Goal: Task Accomplishment & Management: Complete application form

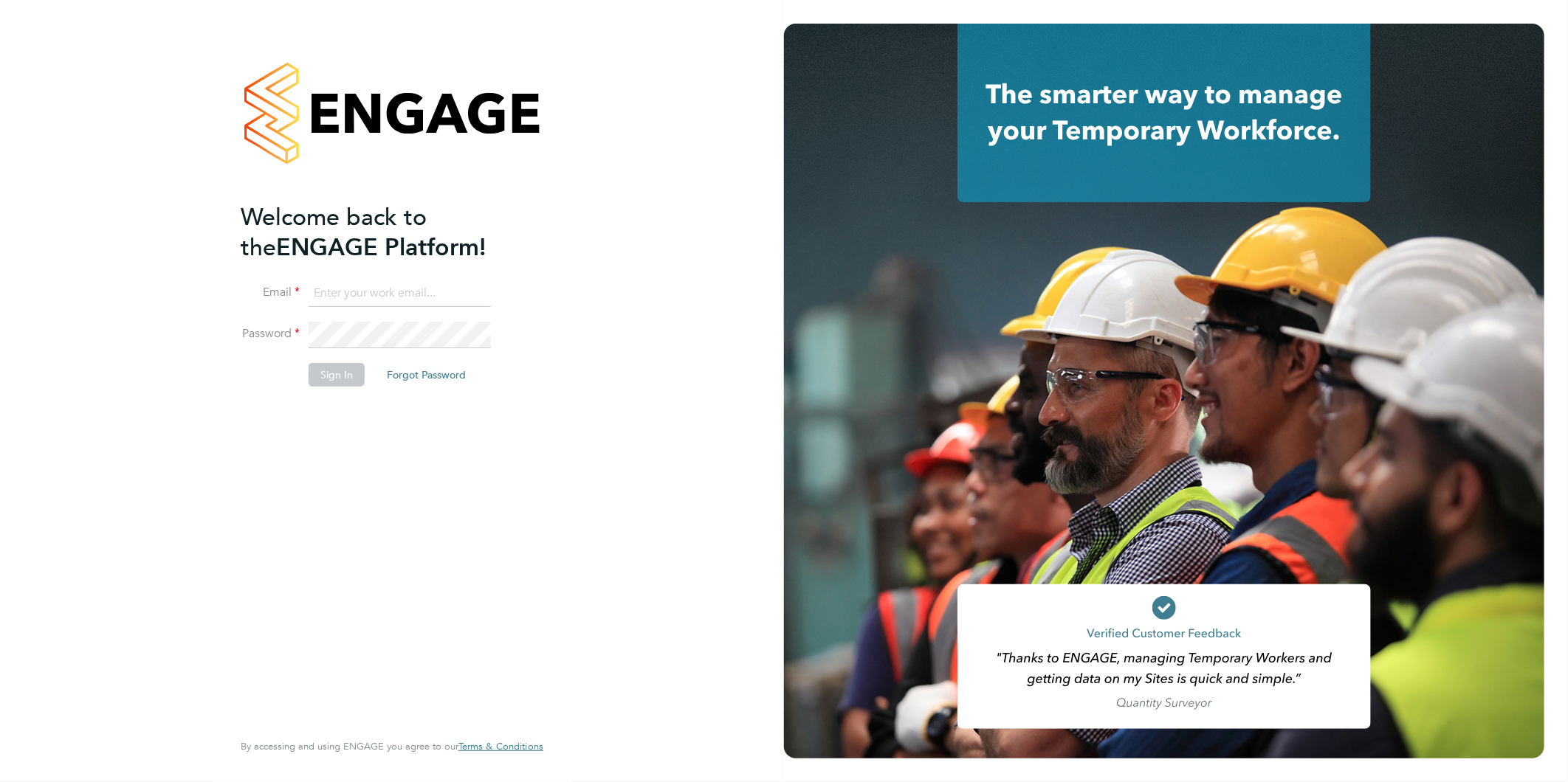
click at [384, 296] on input at bounding box center [400, 293] width 182 height 27
type input "rea.hill@abm.com"
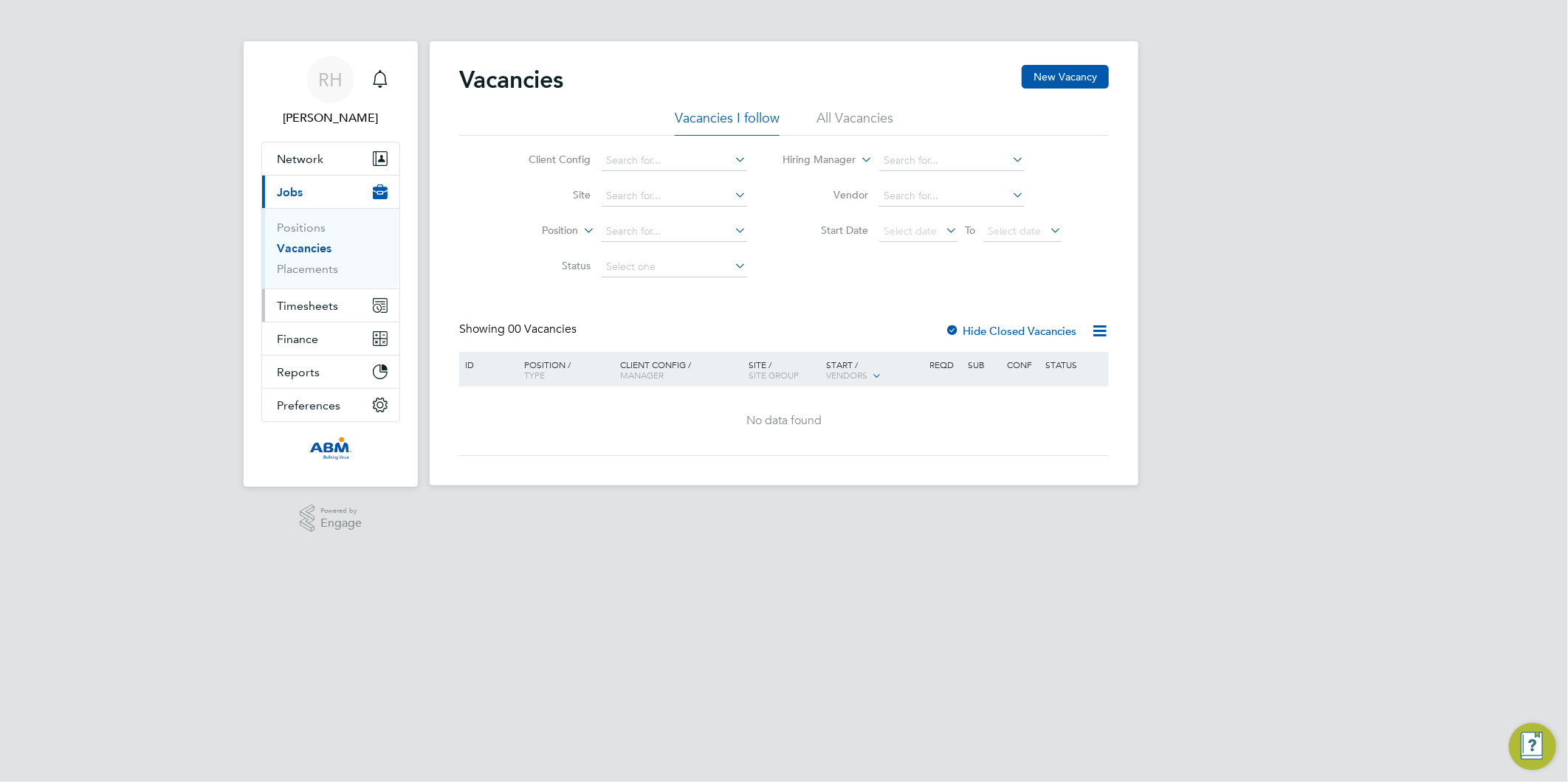
click at [318, 299] on span "Timesheets" at bounding box center [307, 305] width 61 height 14
click at [318, 313] on button "Timesheets" at bounding box center [331, 305] width 138 height 32
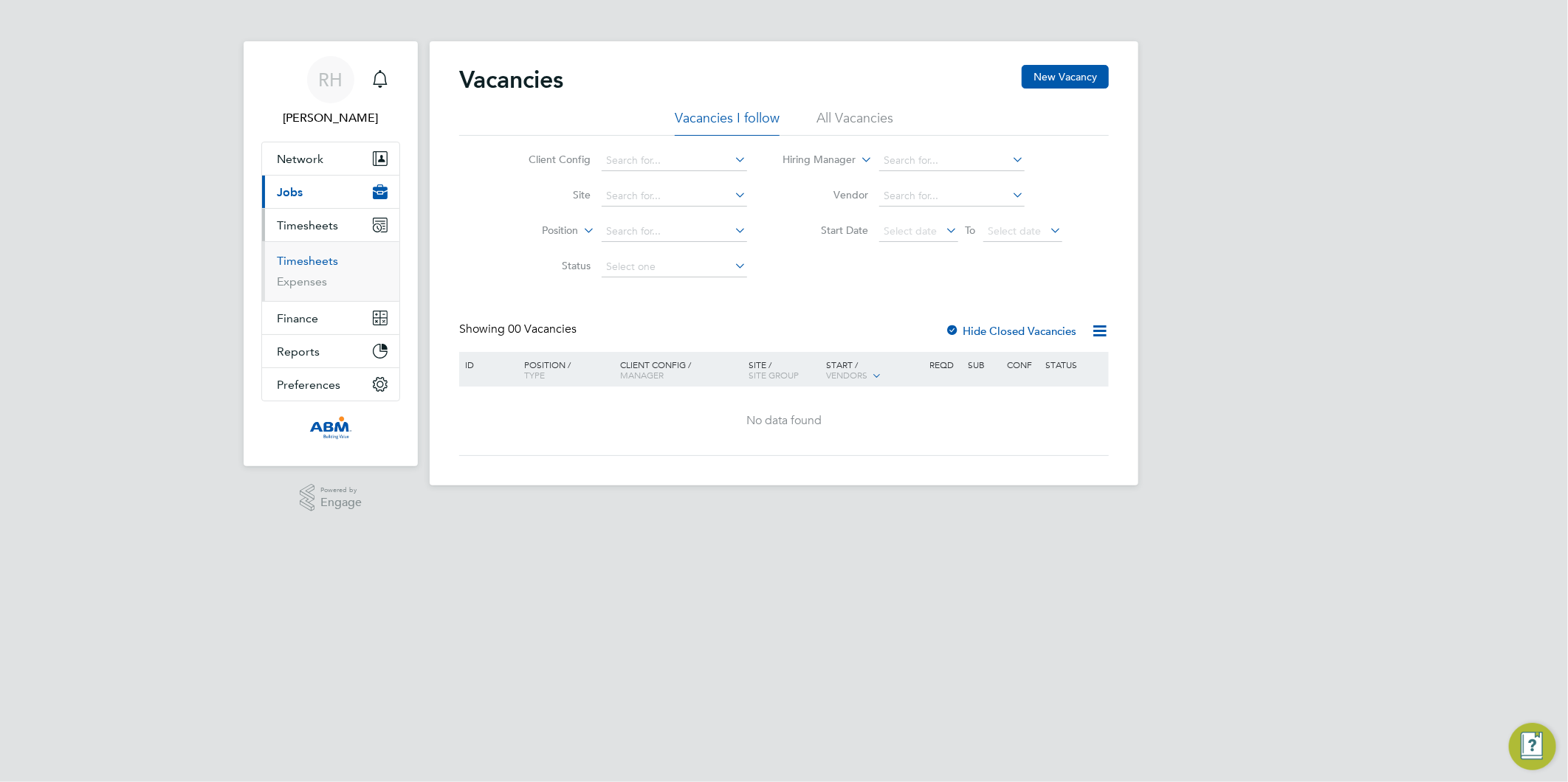
click at [300, 263] on link "Timesheets" at bounding box center [307, 260] width 61 height 14
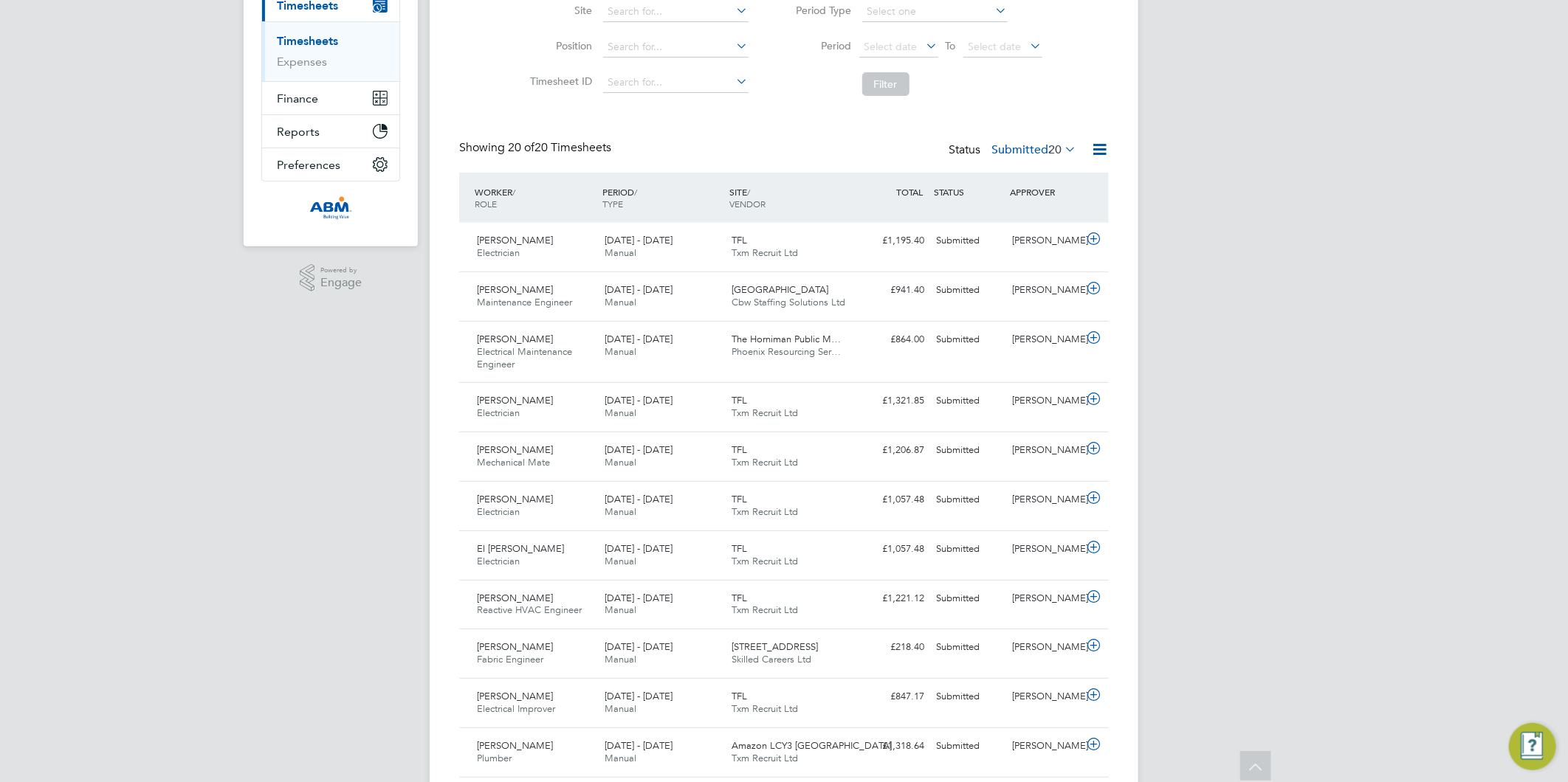
click at [1097, 152] on icon at bounding box center [1099, 149] width 18 height 18
click at [968, 215] on li "Download Timesheets Report" at bounding box center [1008, 213] width 195 height 21
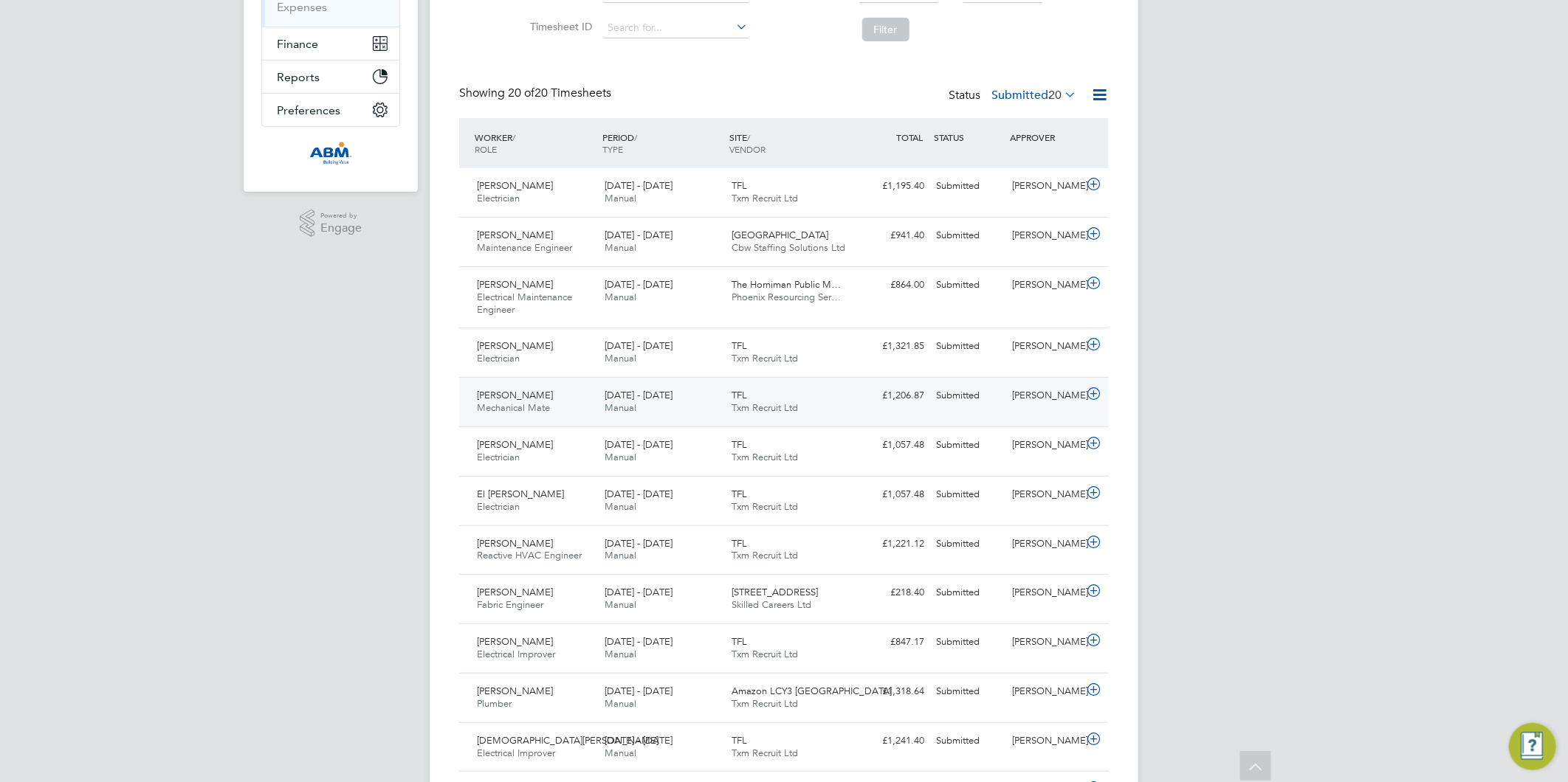
scroll to position [303, 0]
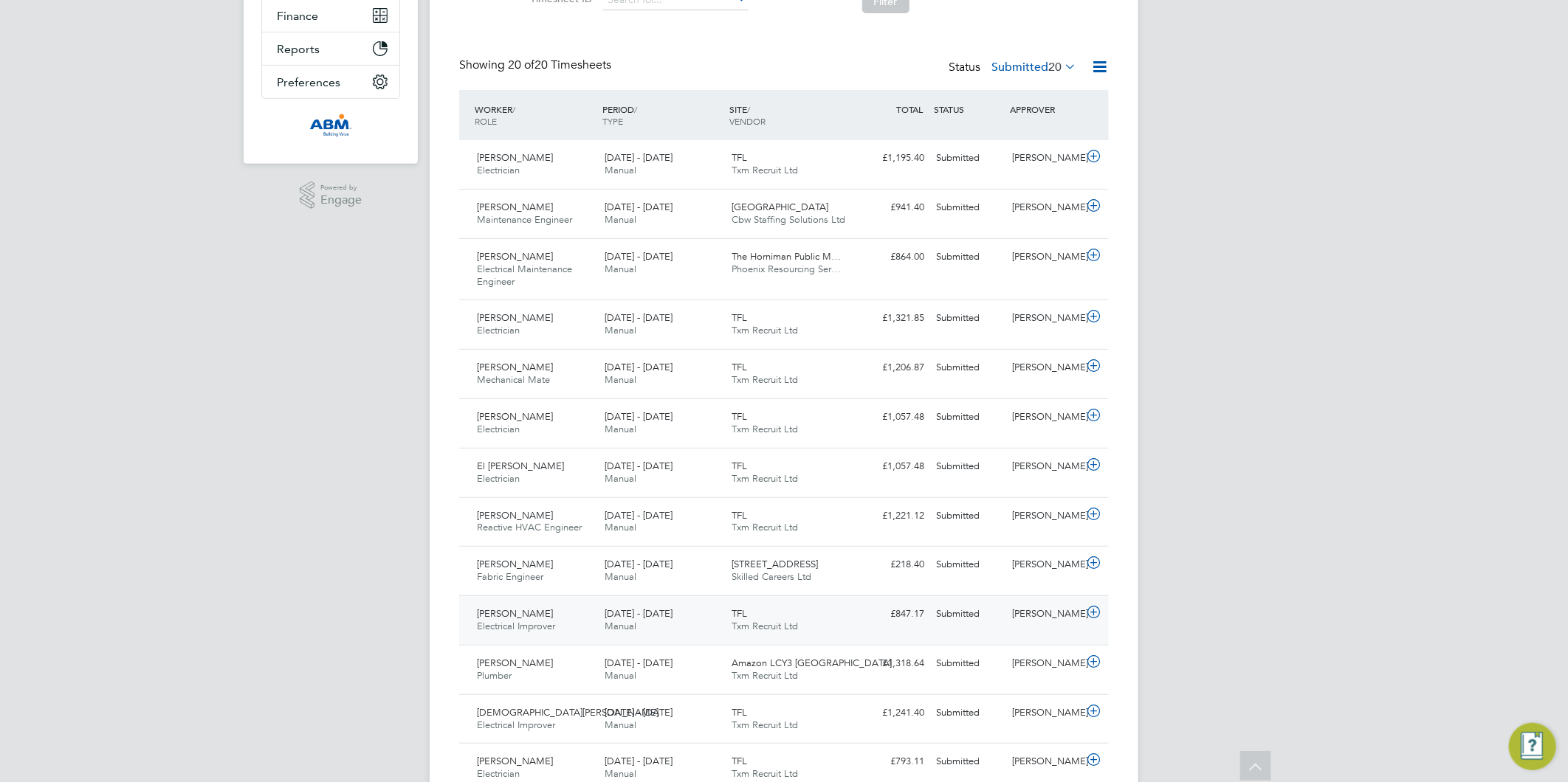
click at [1091, 613] on icon at bounding box center [1094, 612] width 18 height 12
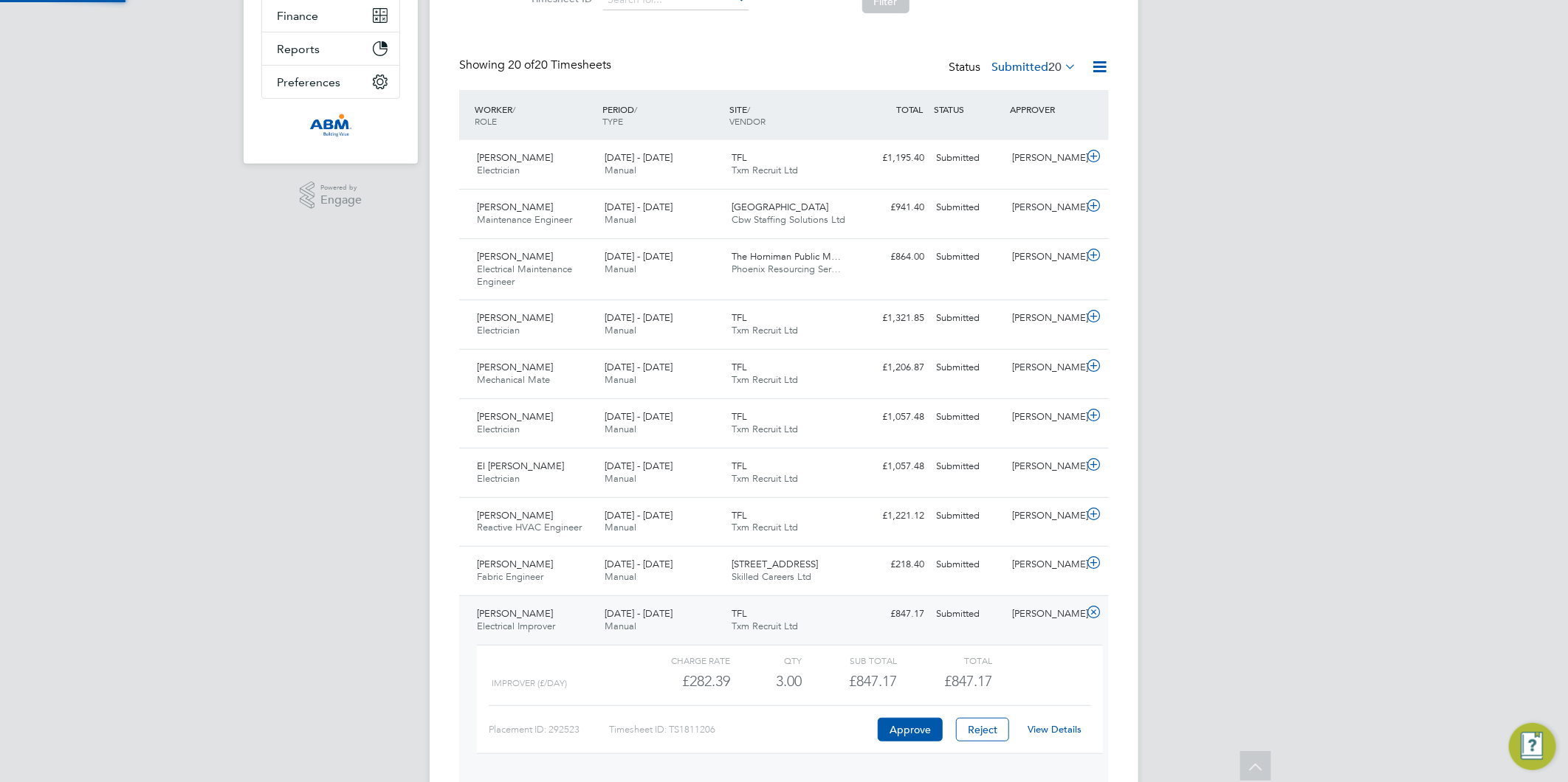
scroll to position [25, 144]
click at [1048, 732] on link "View Details" at bounding box center [1055, 730] width 54 height 13
click at [1096, 368] on icon at bounding box center [1094, 366] width 18 height 12
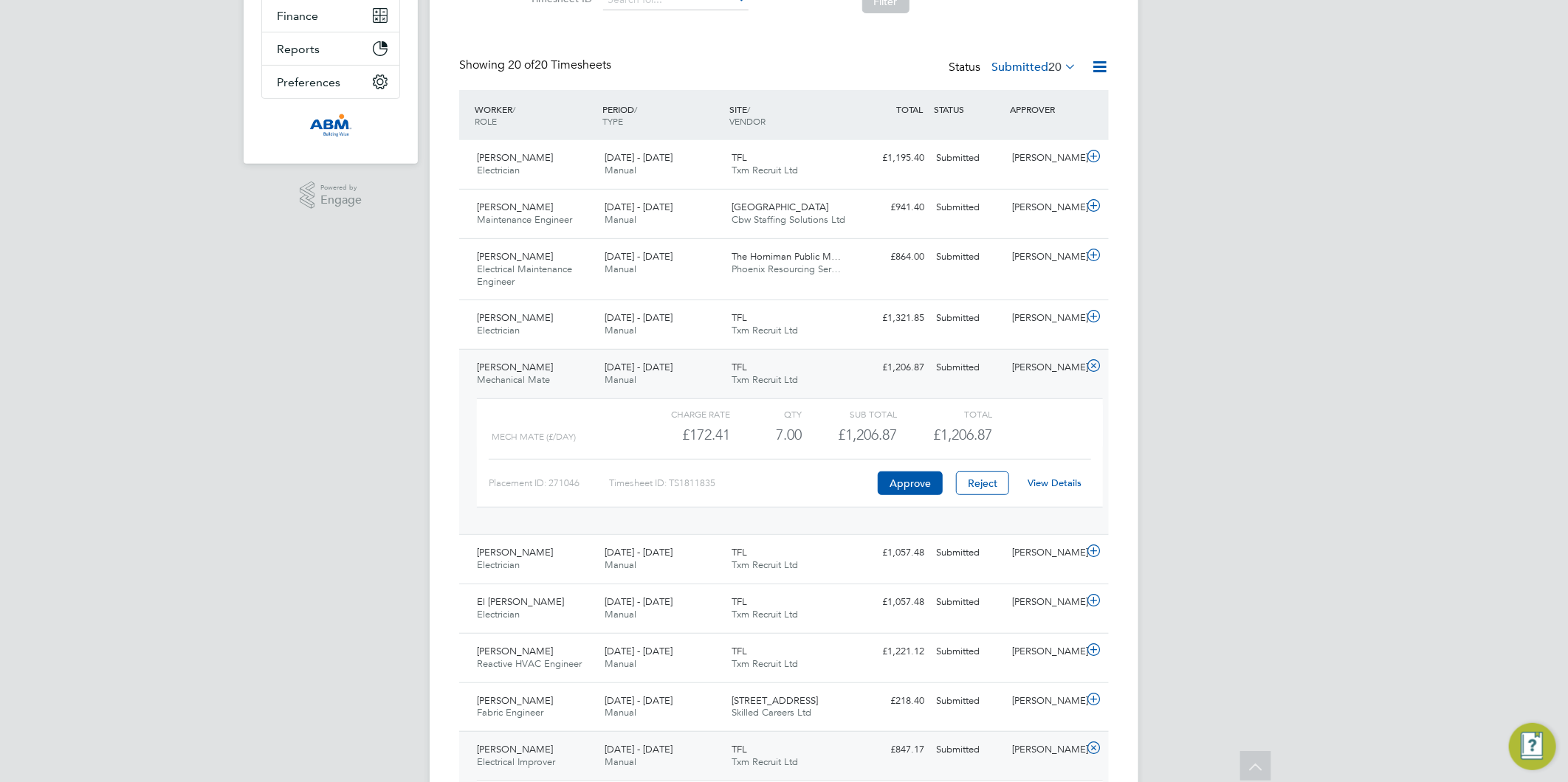
click at [1046, 483] on link "View Details" at bounding box center [1055, 483] width 54 height 13
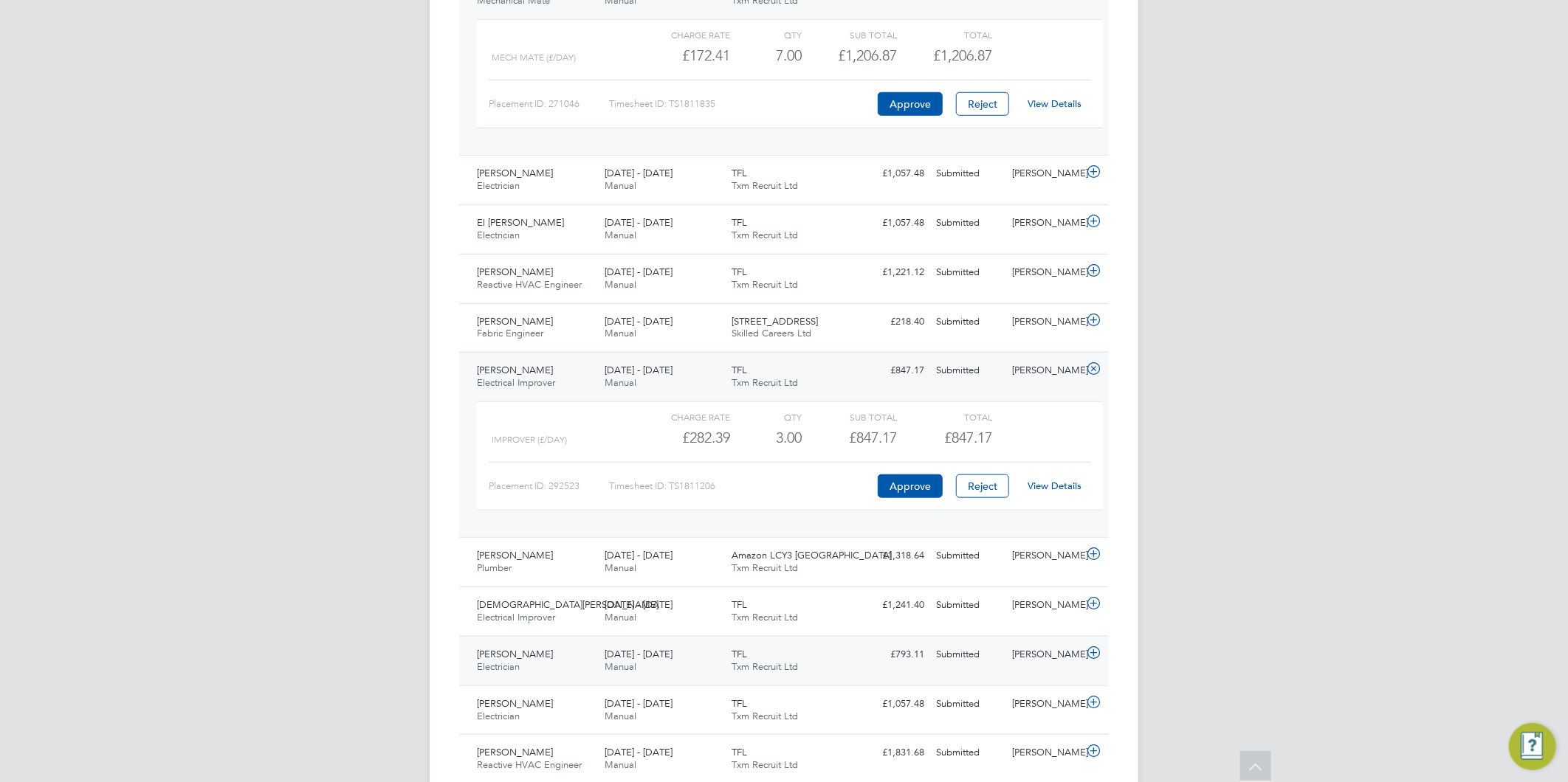
scroll to position [794, 0]
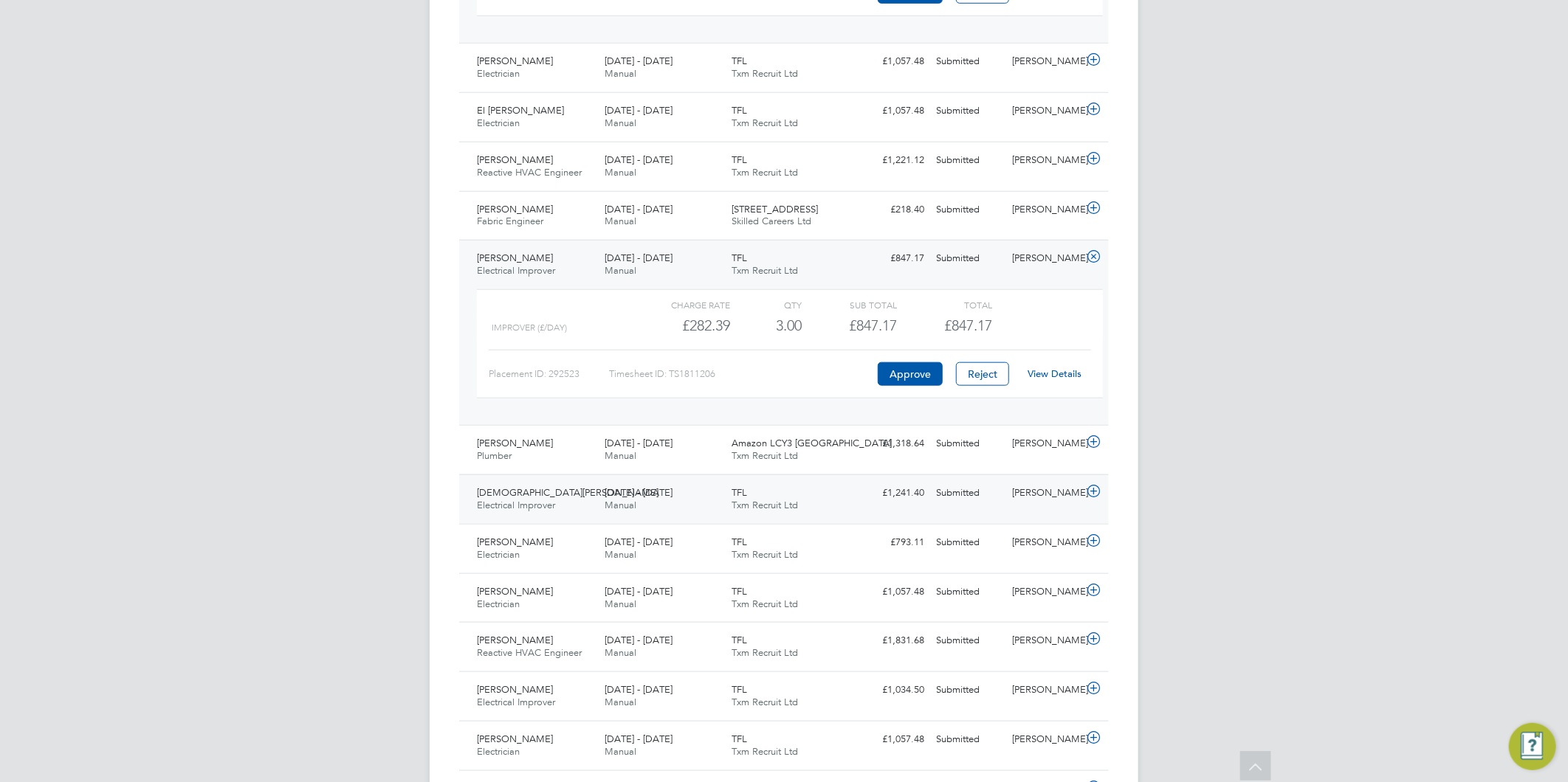
click at [1093, 493] on icon at bounding box center [1094, 491] width 18 height 12
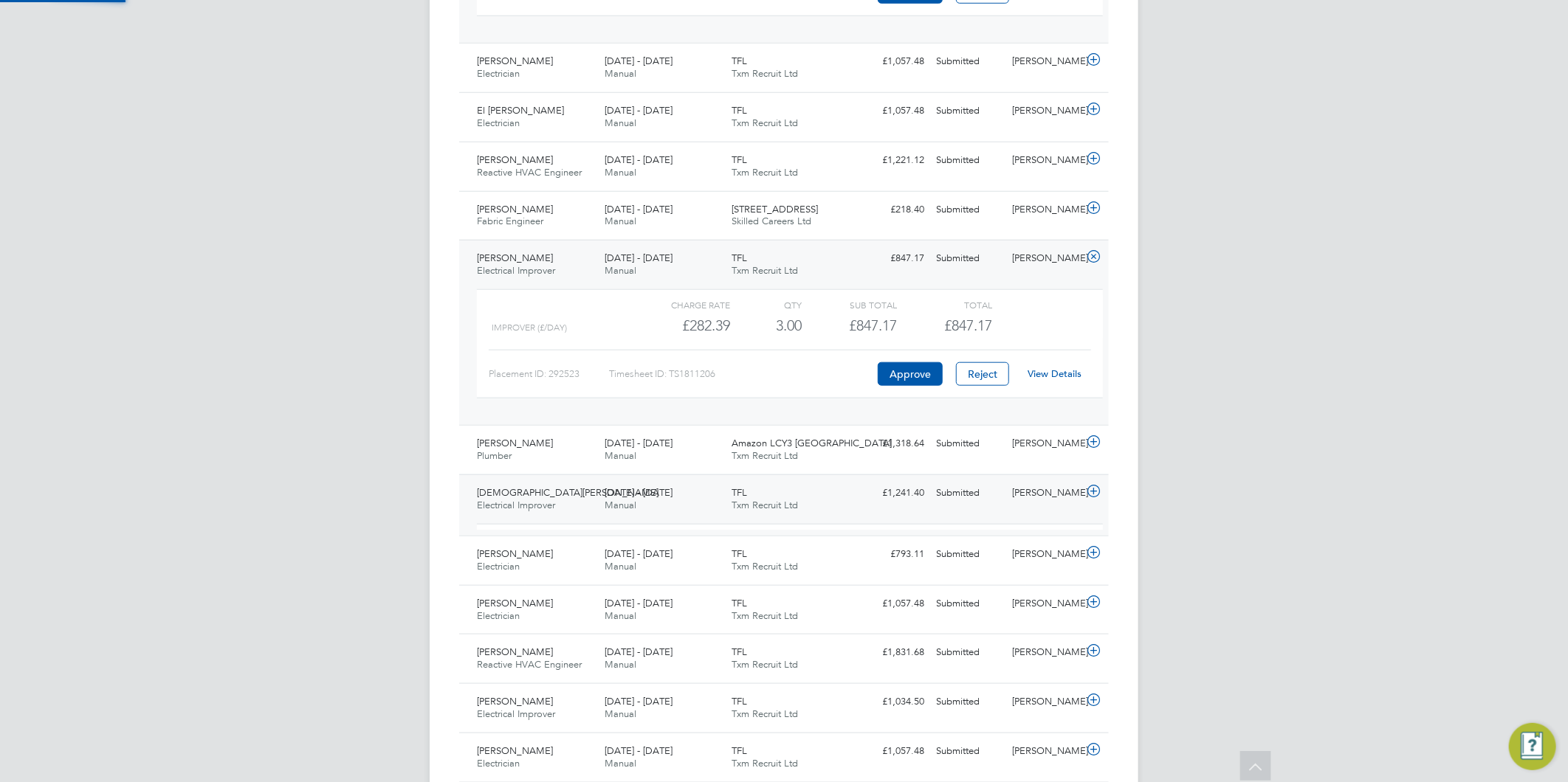
scroll to position [25, 144]
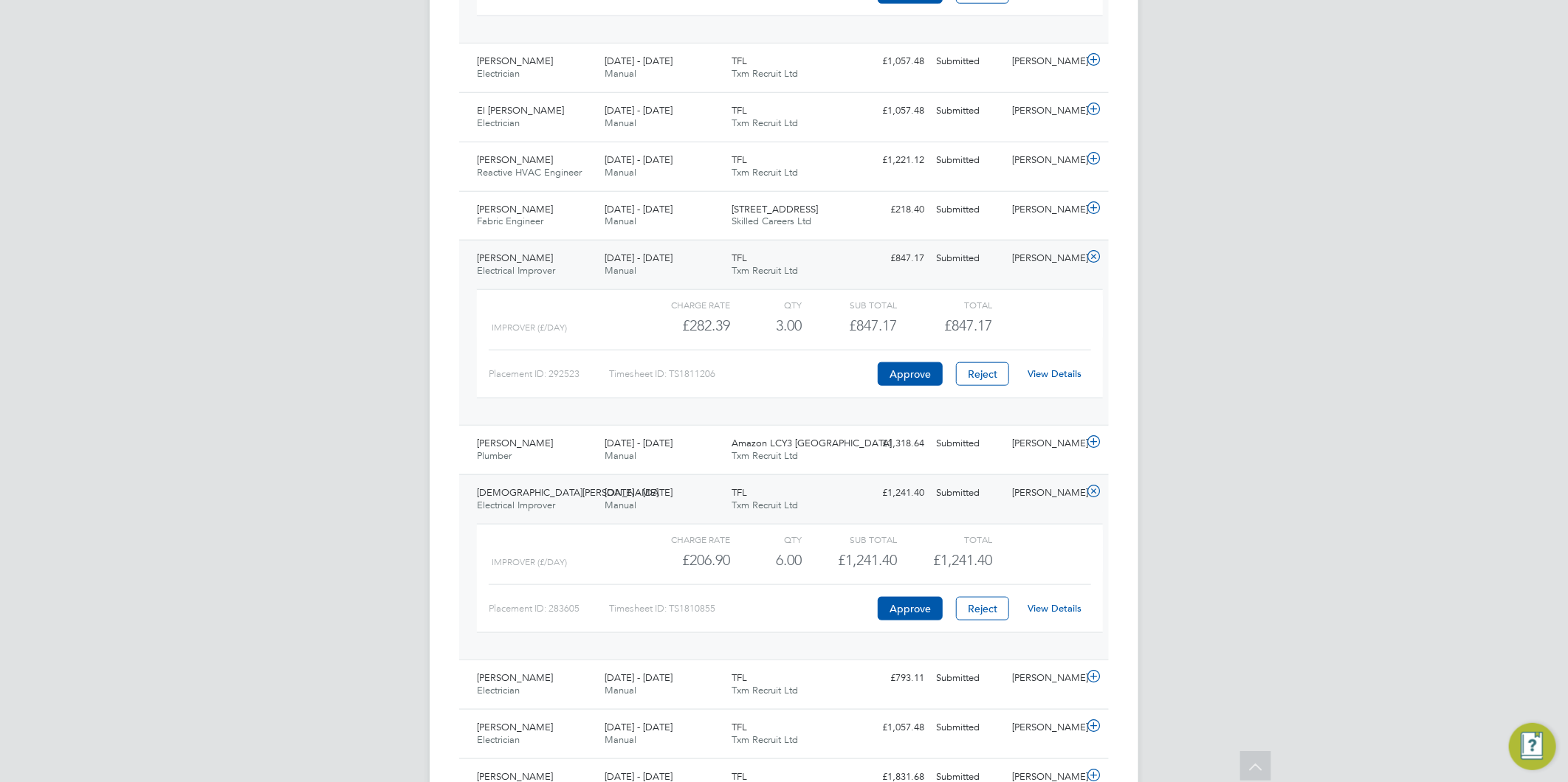
click at [1043, 605] on link "View Details" at bounding box center [1055, 609] width 54 height 13
click at [1090, 262] on icon at bounding box center [1094, 257] width 18 height 12
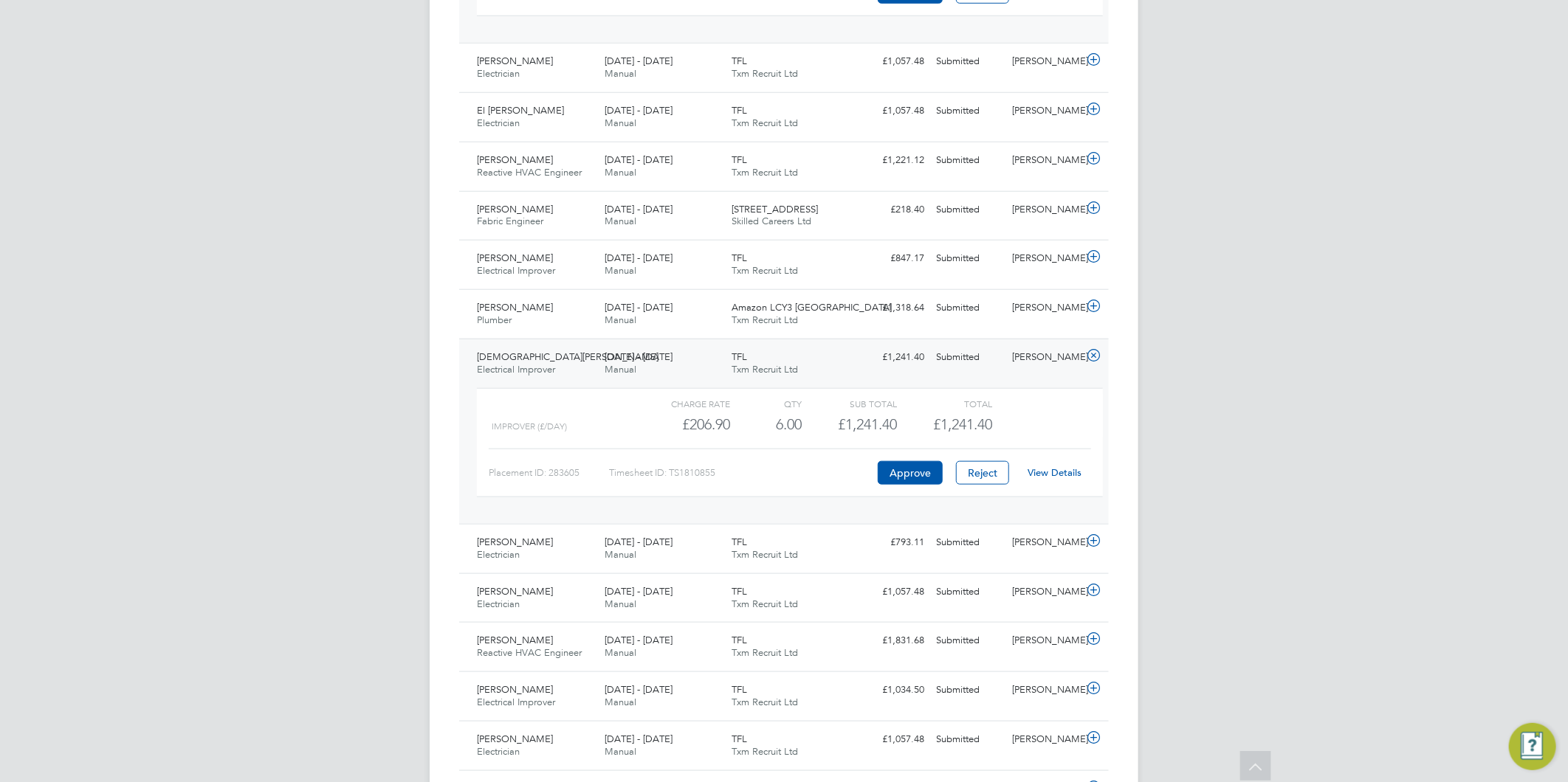
click at [1093, 359] on icon at bounding box center [1094, 356] width 18 height 12
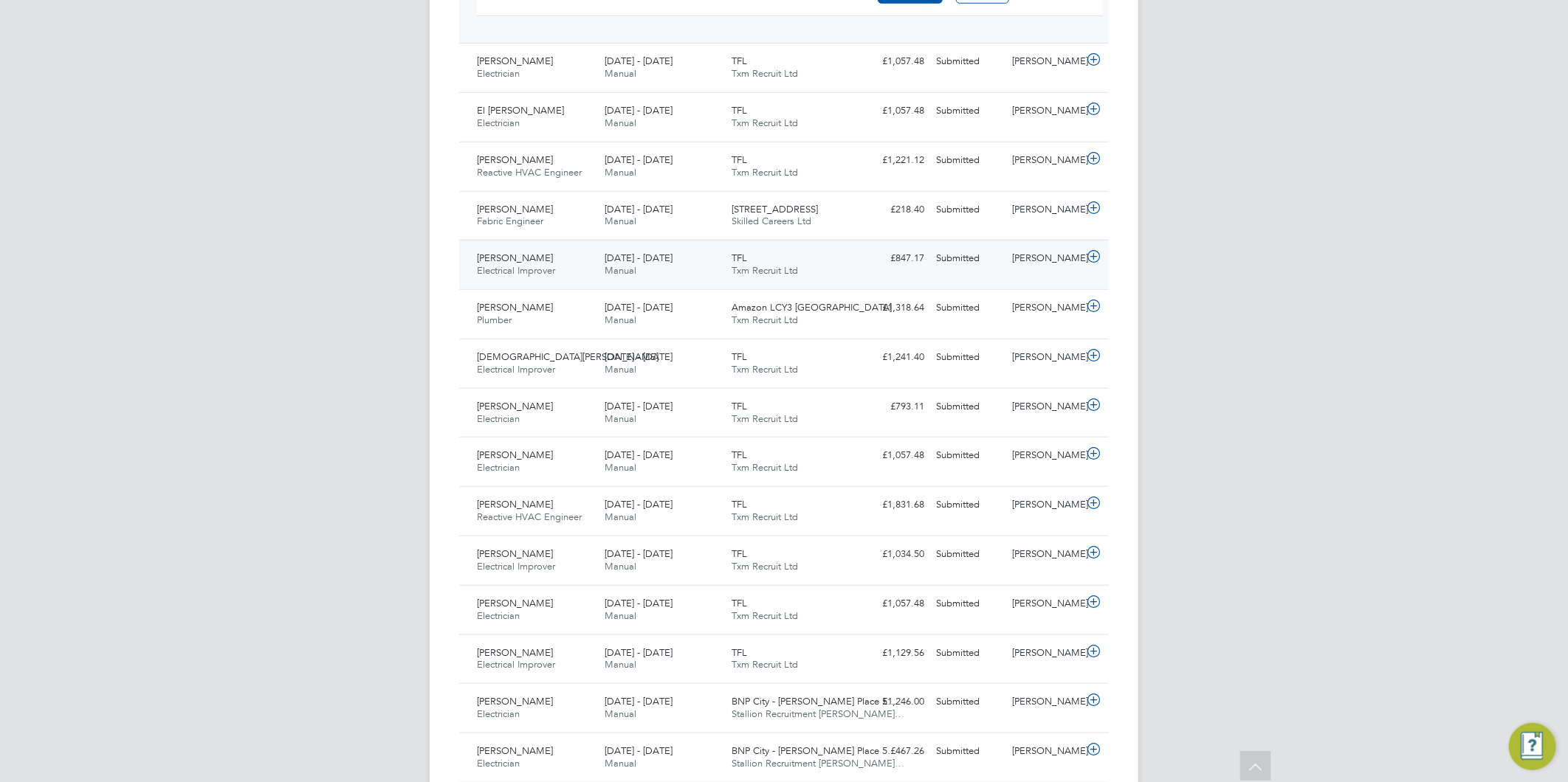
click at [1097, 255] on icon at bounding box center [1094, 257] width 18 height 12
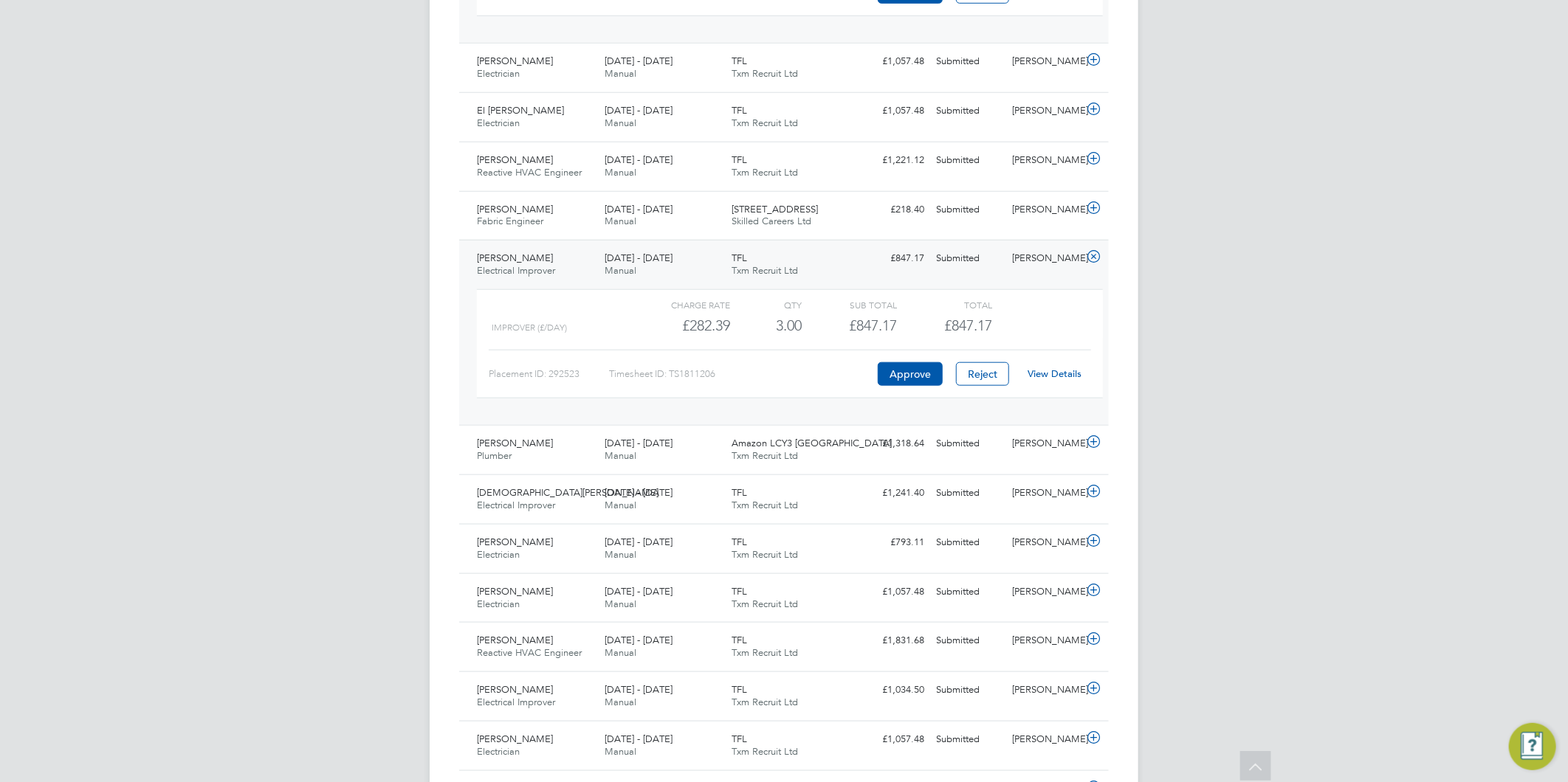
click at [1055, 372] on link "View Details" at bounding box center [1055, 374] width 54 height 13
click at [1093, 259] on icon at bounding box center [1094, 257] width 18 height 12
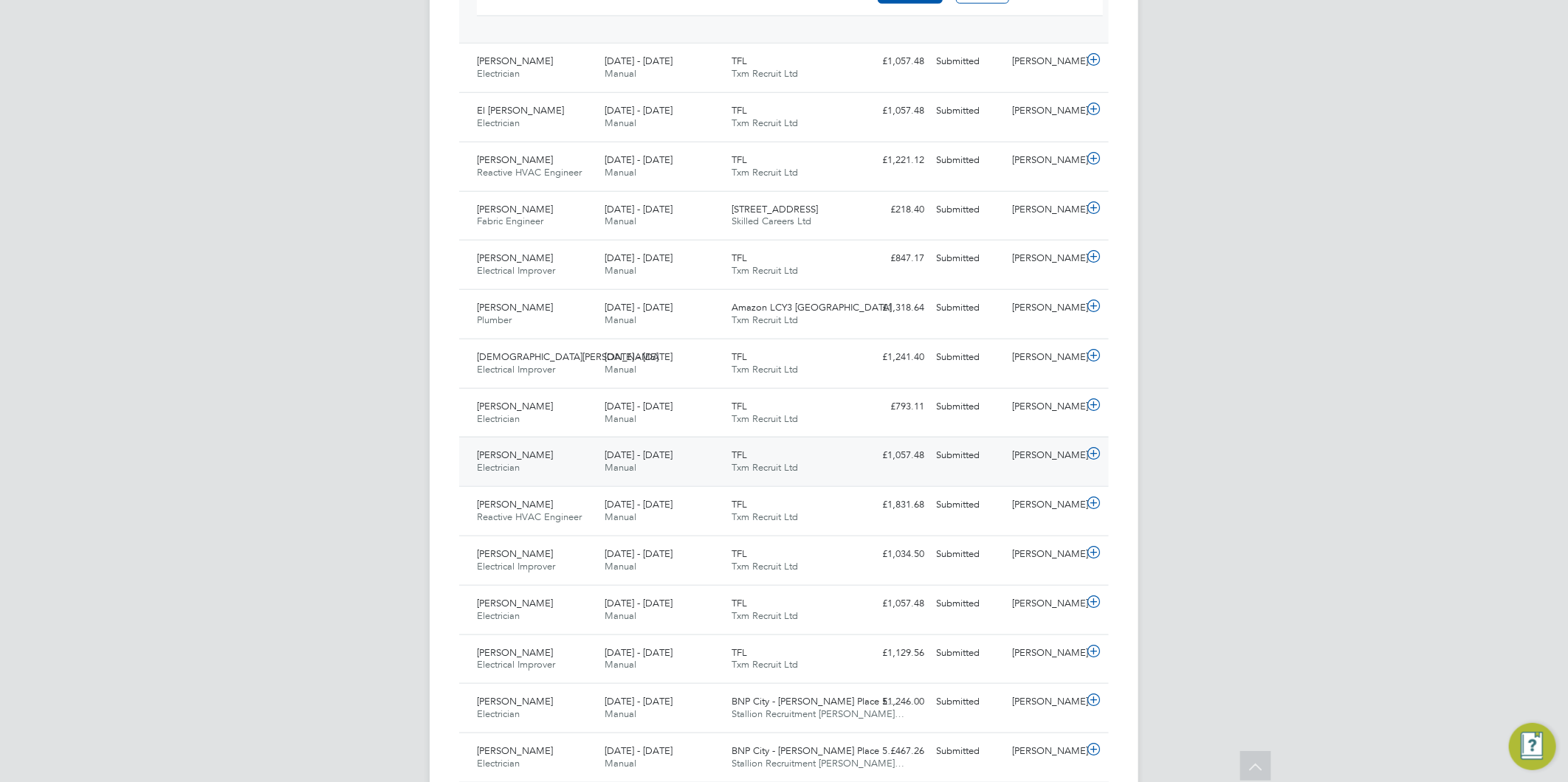
scroll to position [850, 0]
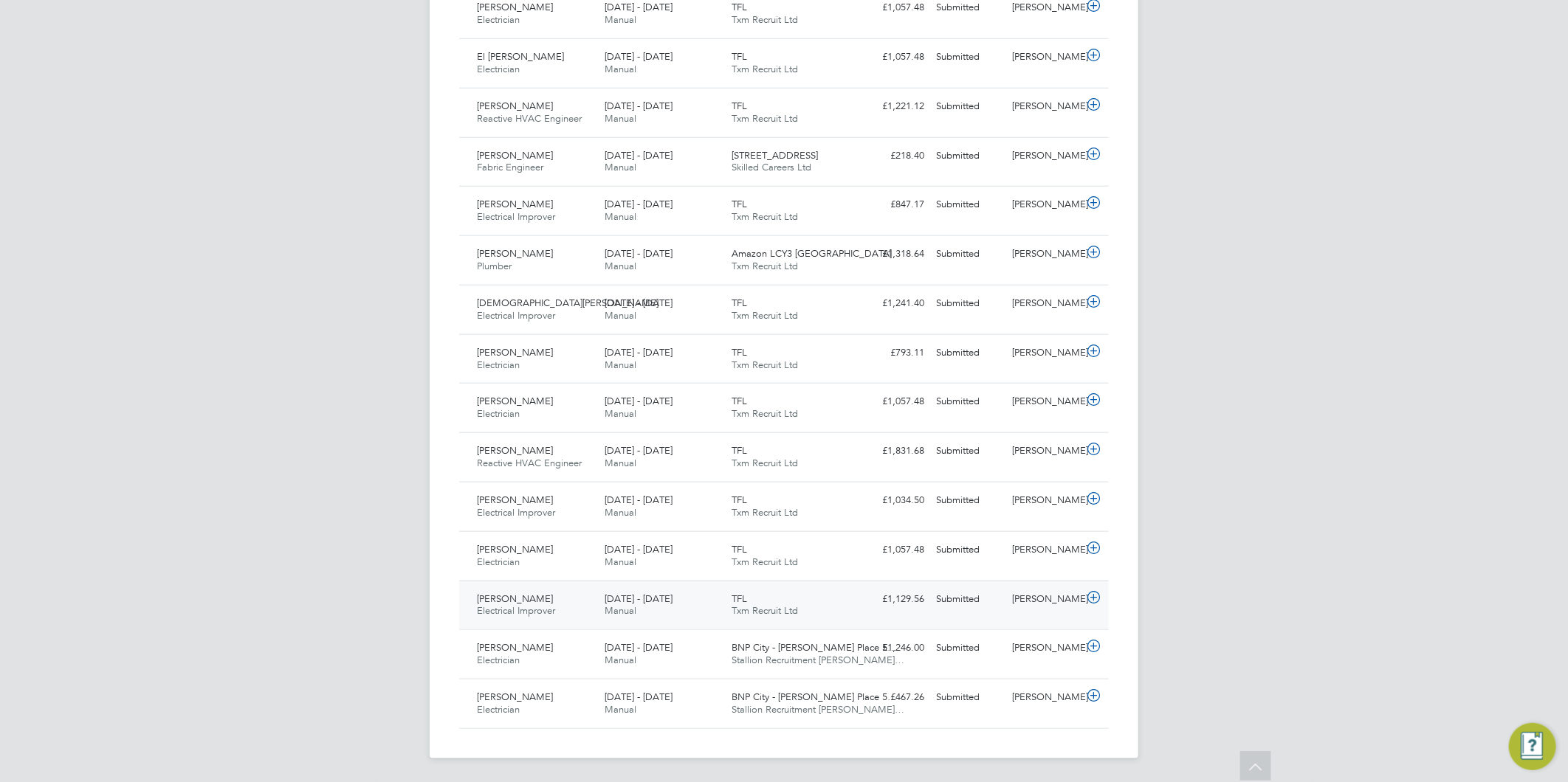
drag, startPoint x: 1097, startPoint y: 600, endPoint x: 1088, endPoint y: 595, distance: 10.3
click at [1097, 599] on icon at bounding box center [1094, 598] width 18 height 12
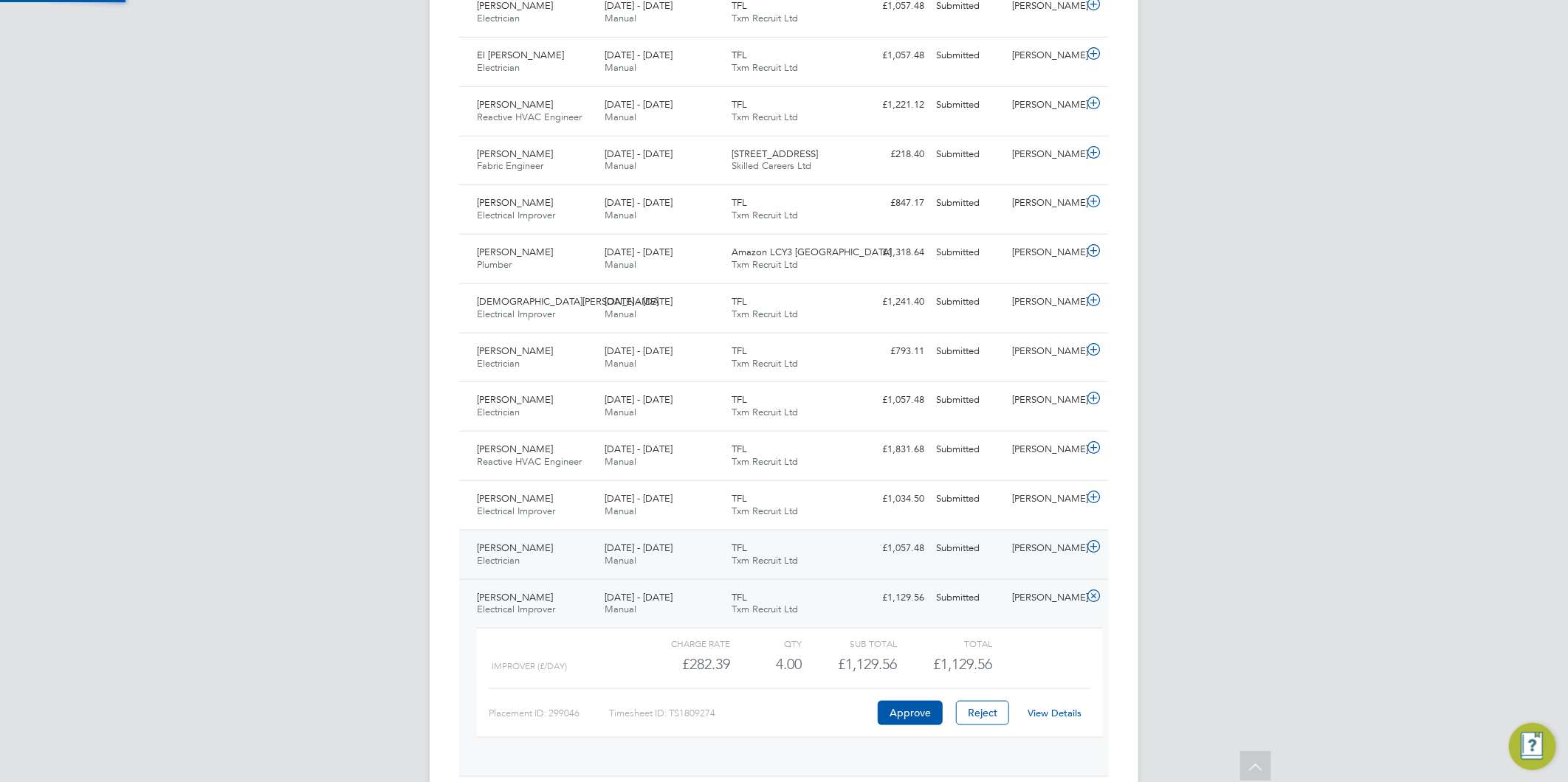
scroll to position [25, 144]
click at [1065, 713] on link "View Details" at bounding box center [1055, 713] width 54 height 13
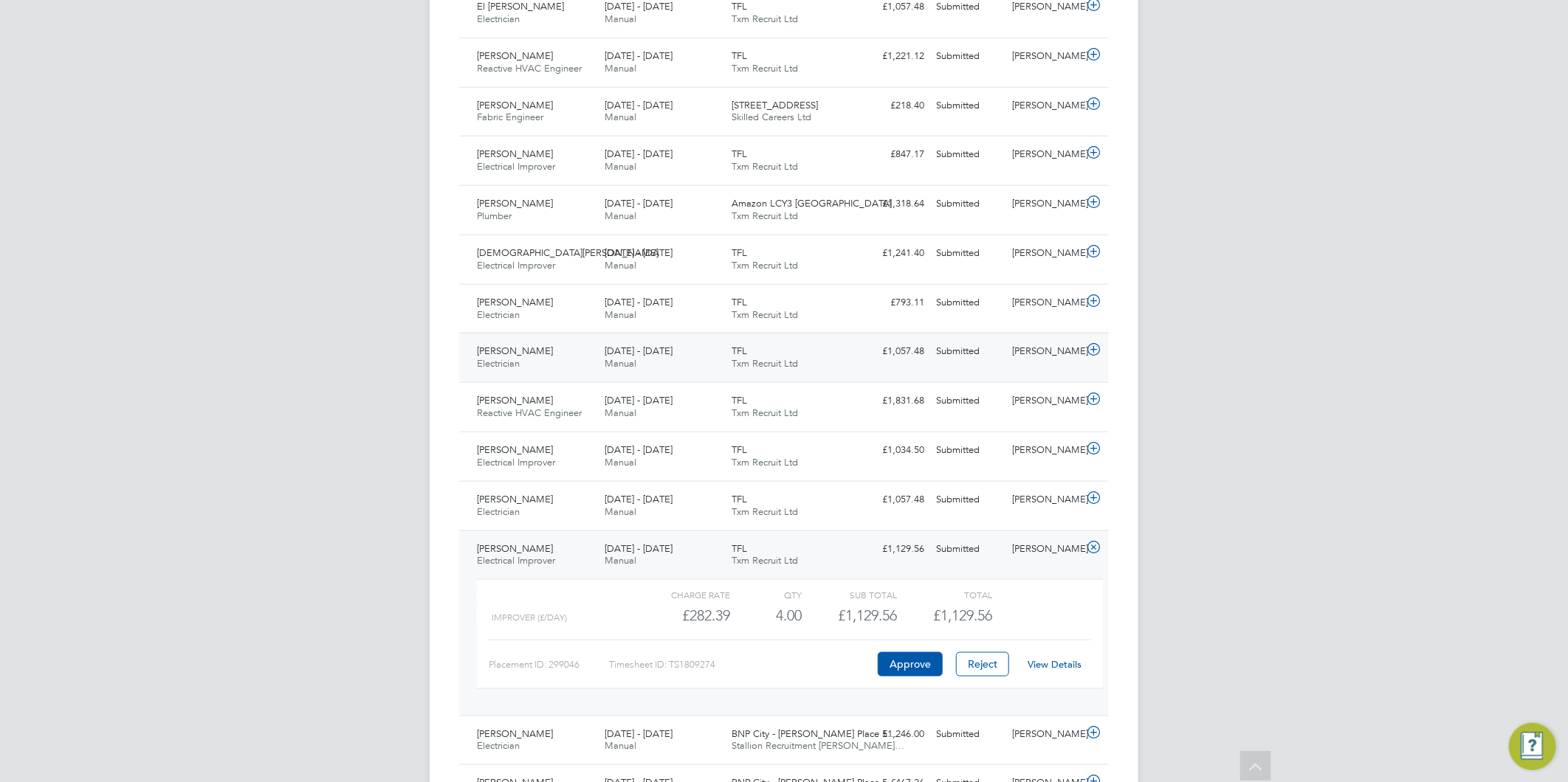
scroll to position [986, 0]
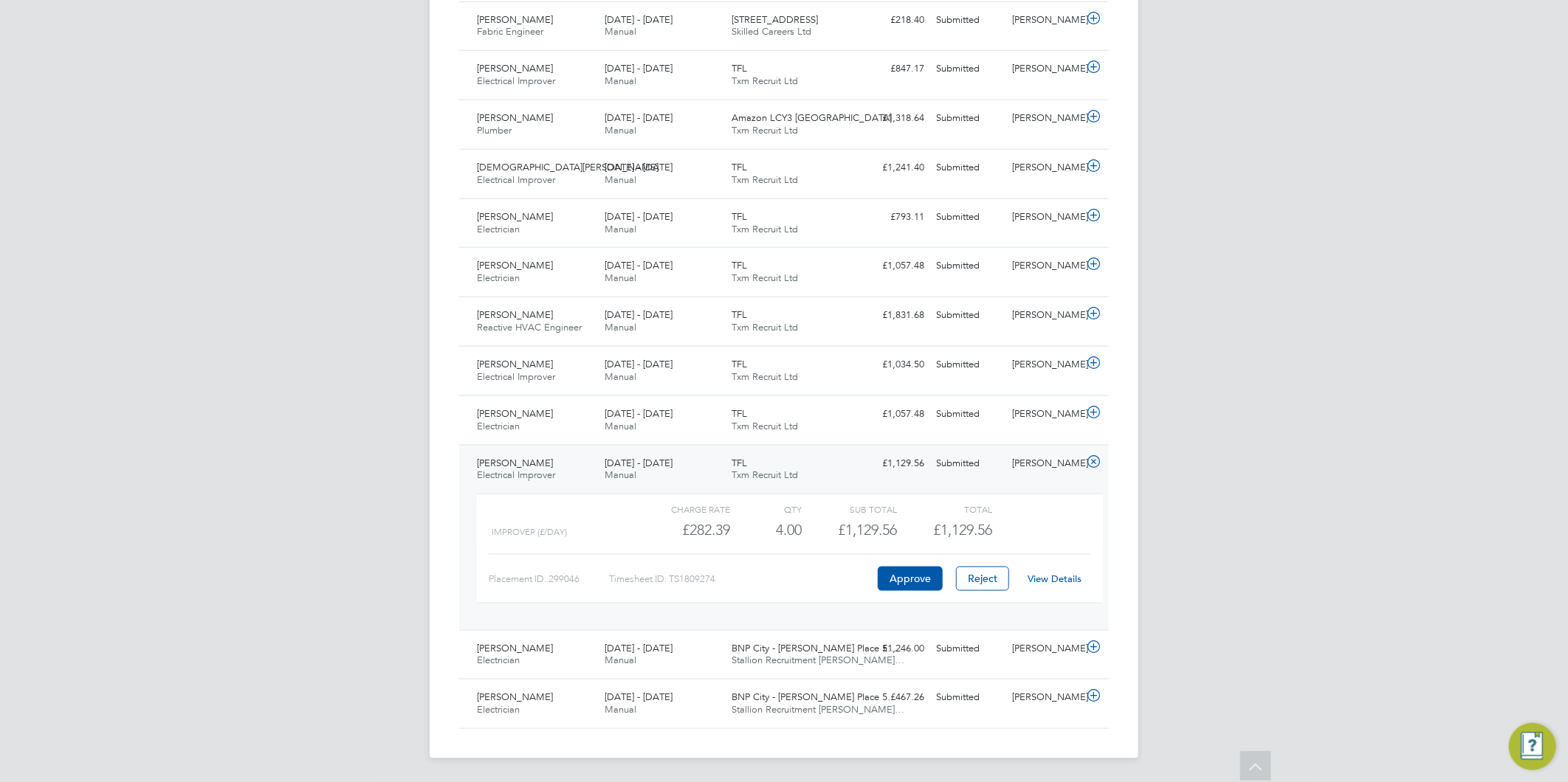
click at [1094, 464] on icon at bounding box center [1094, 462] width 18 height 12
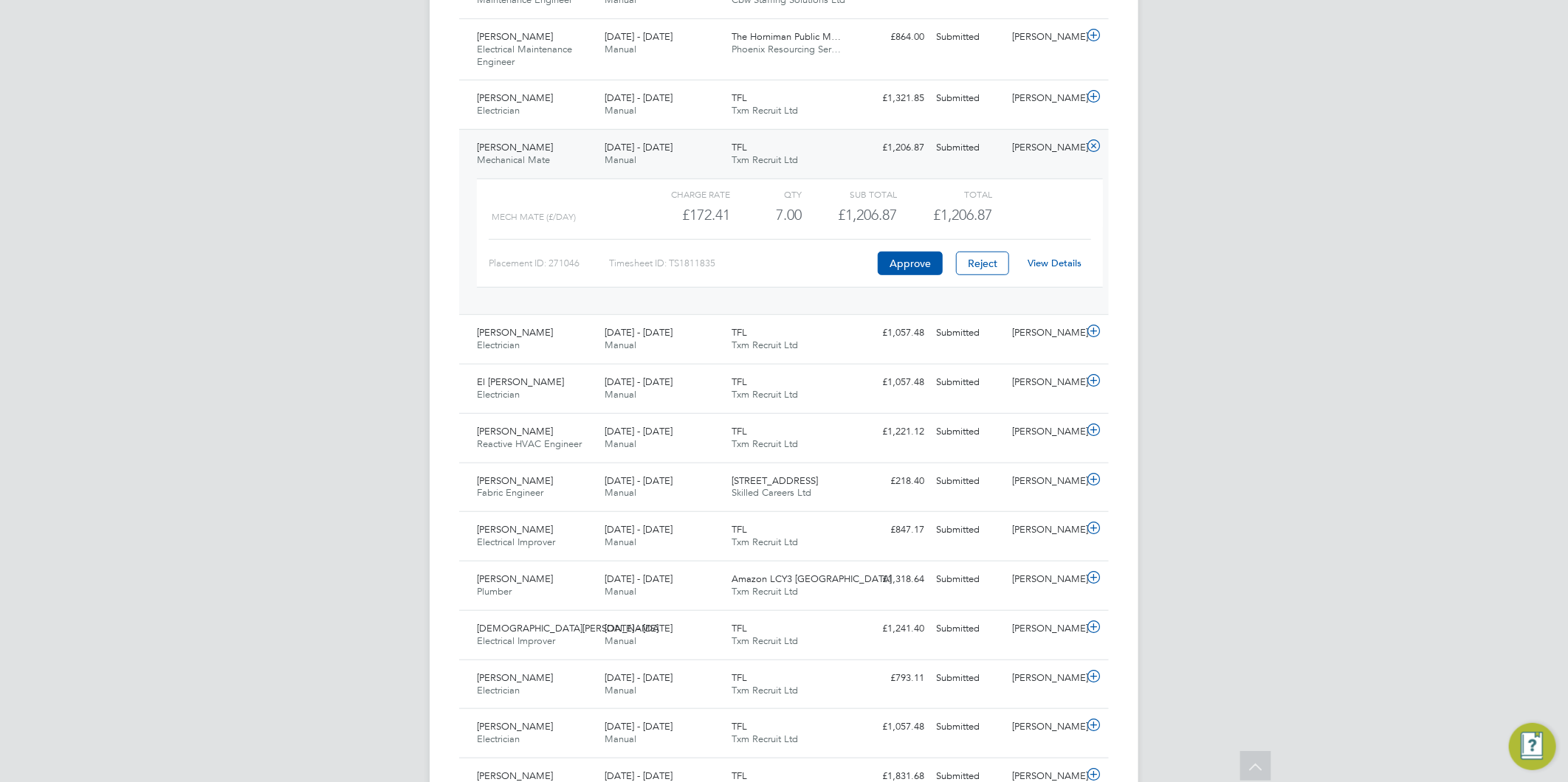
scroll to position [521, 0]
click at [1093, 148] on icon at bounding box center [1094, 148] width 18 height 12
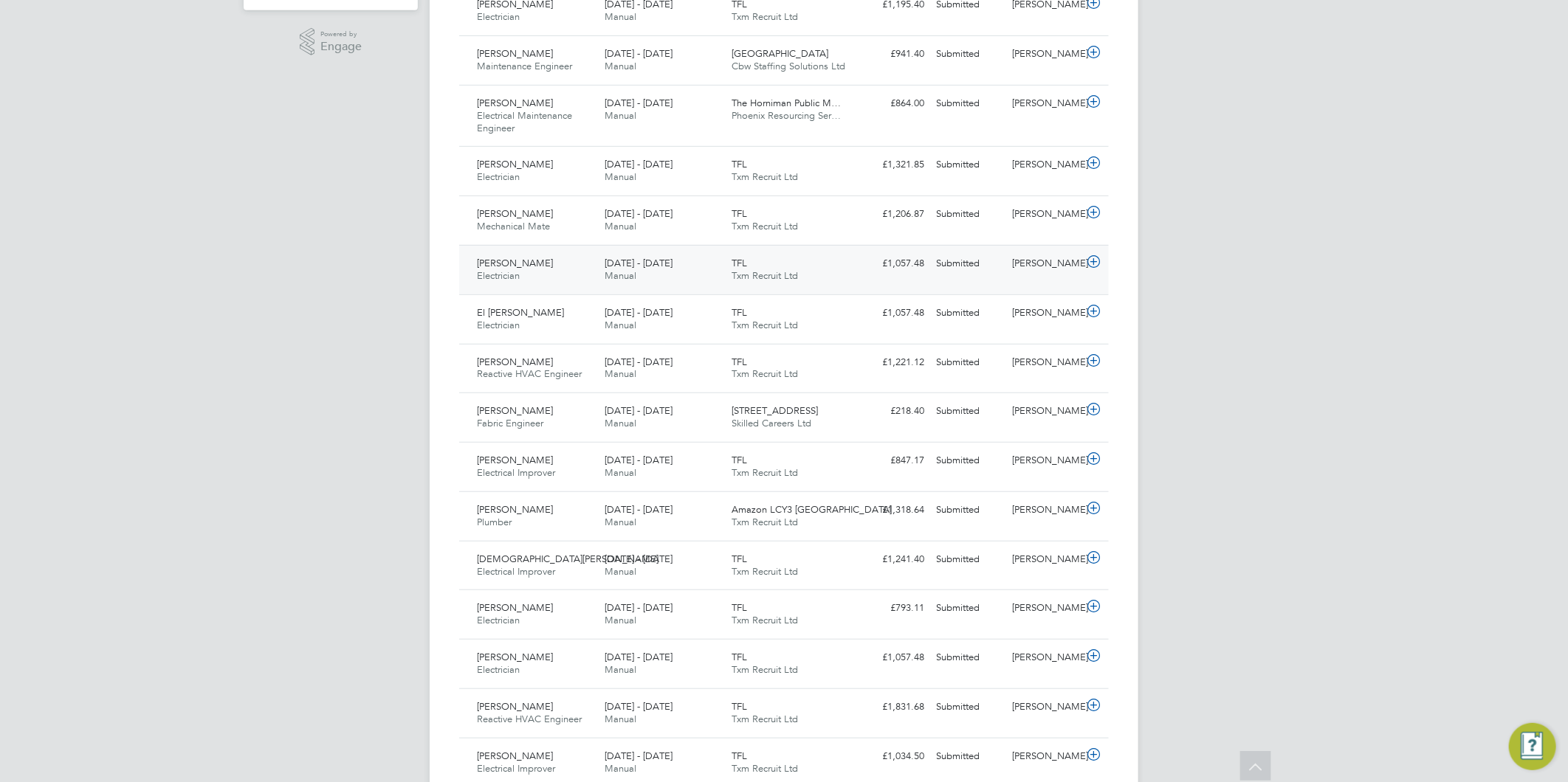
scroll to position [358, 0]
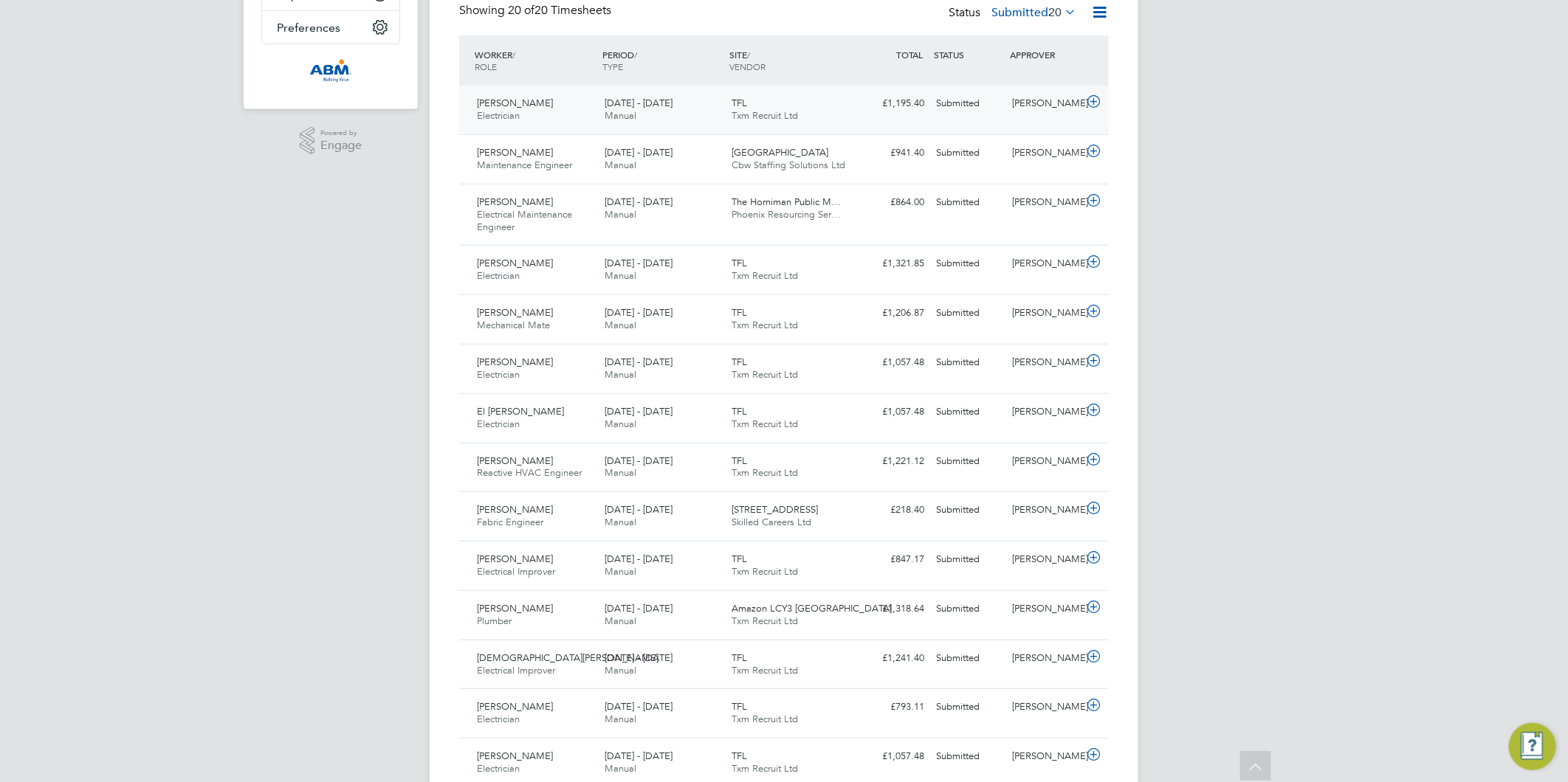
click at [1096, 104] on icon at bounding box center [1094, 102] width 18 height 12
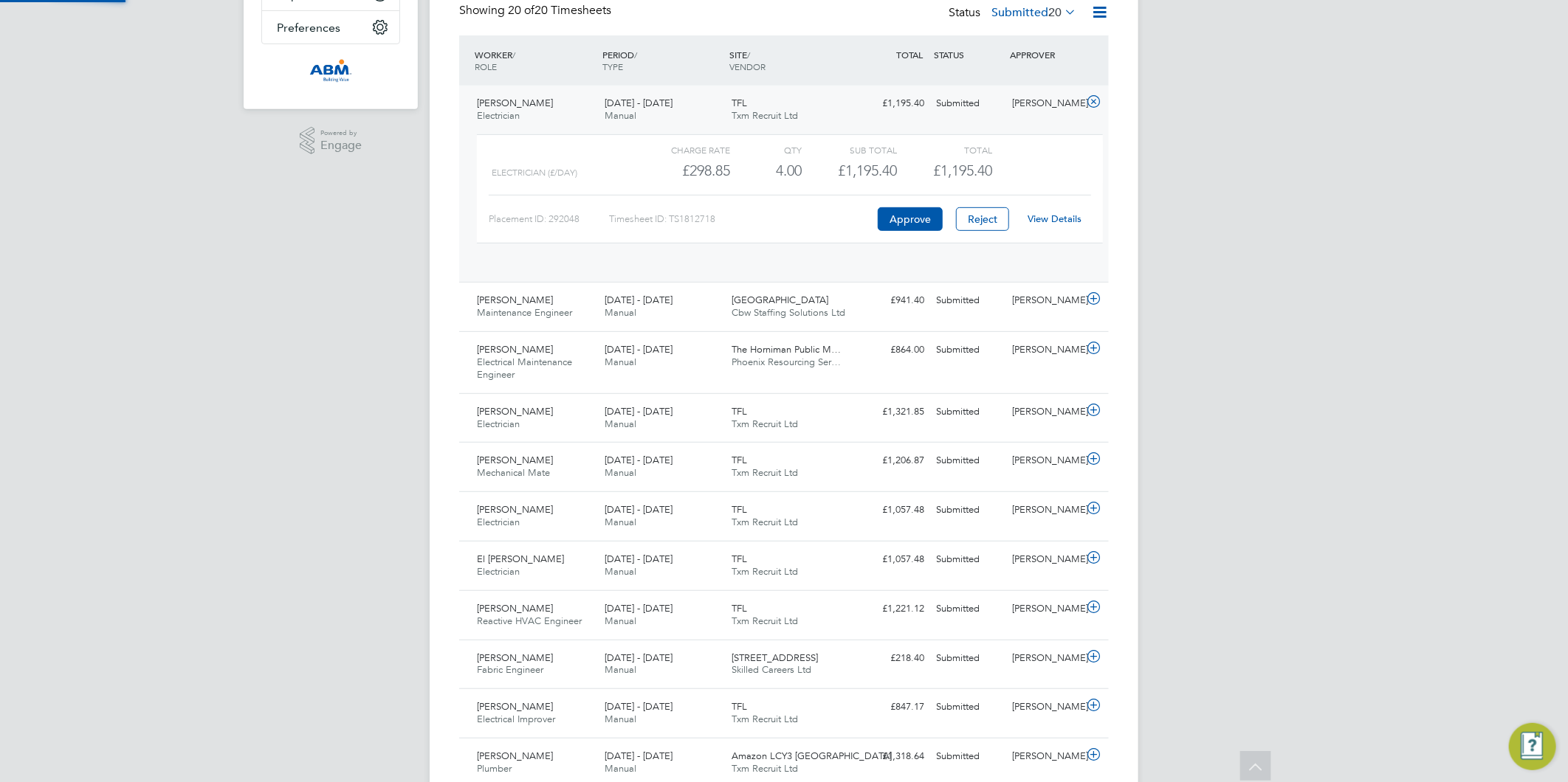
scroll to position [25, 144]
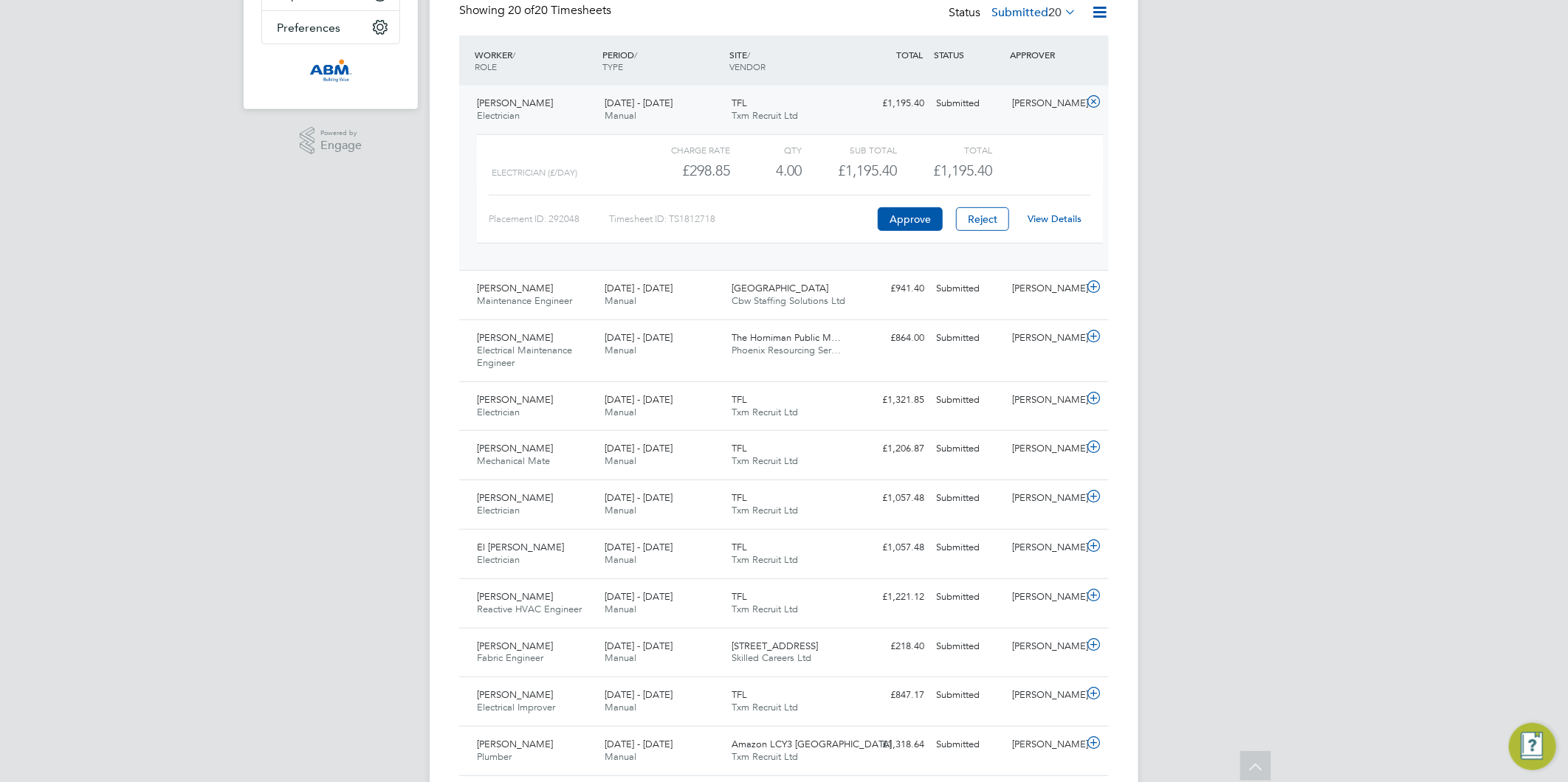
click at [1045, 216] on link "View Details" at bounding box center [1055, 219] width 54 height 13
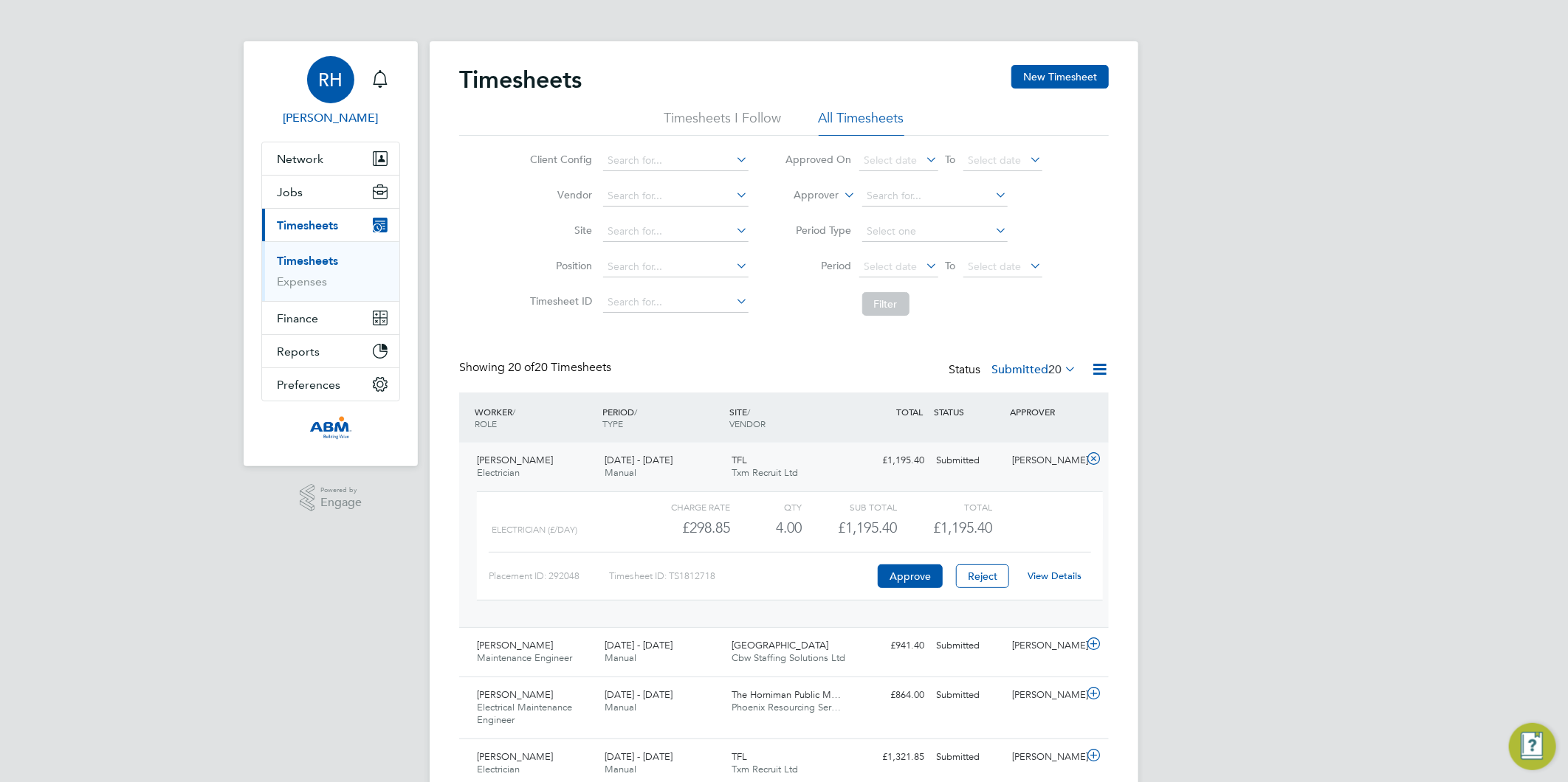
click at [337, 86] on span "RH" at bounding box center [331, 79] width 25 height 19
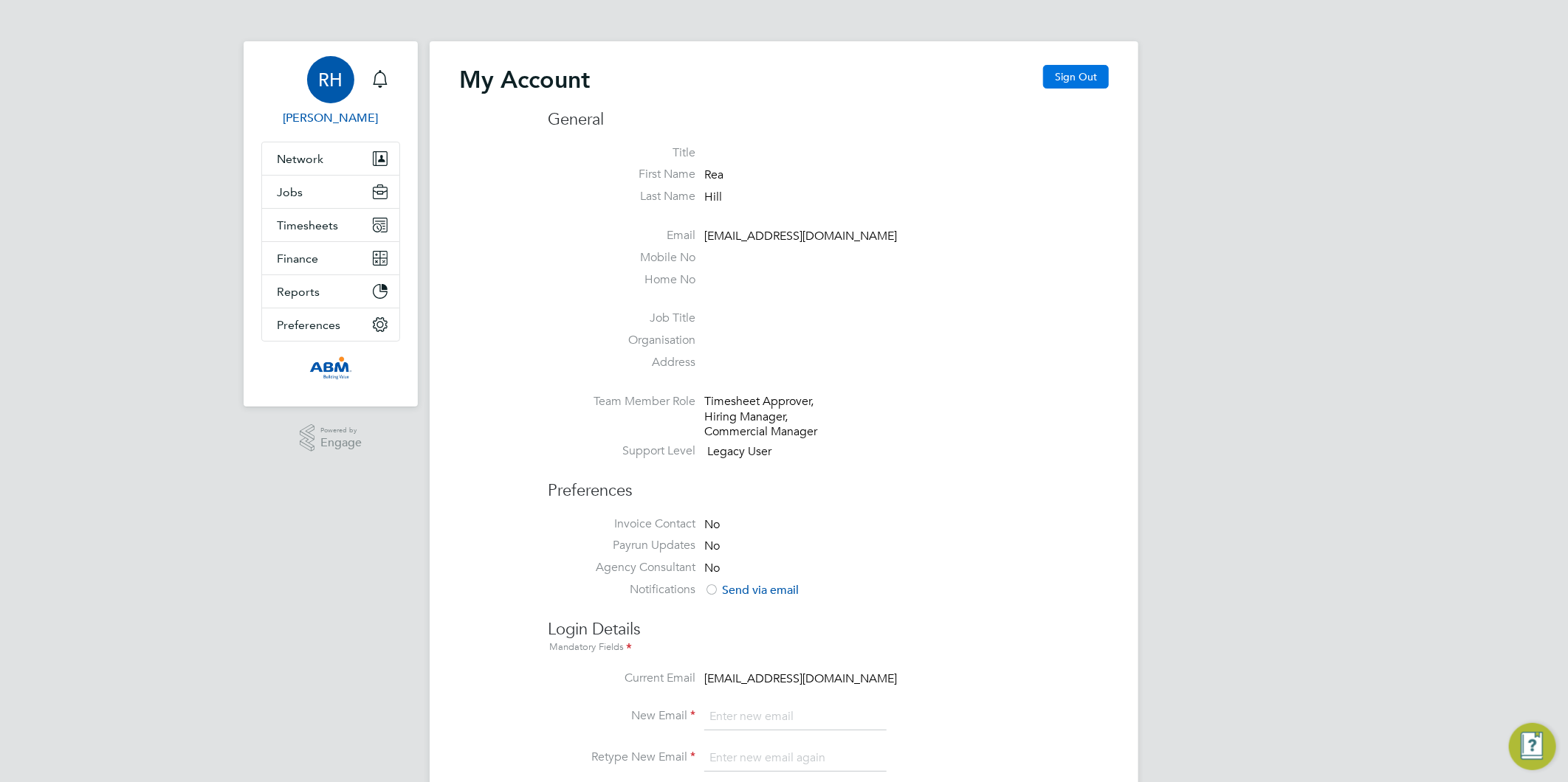
click at [1074, 76] on button "Sign Out" at bounding box center [1077, 77] width 66 height 24
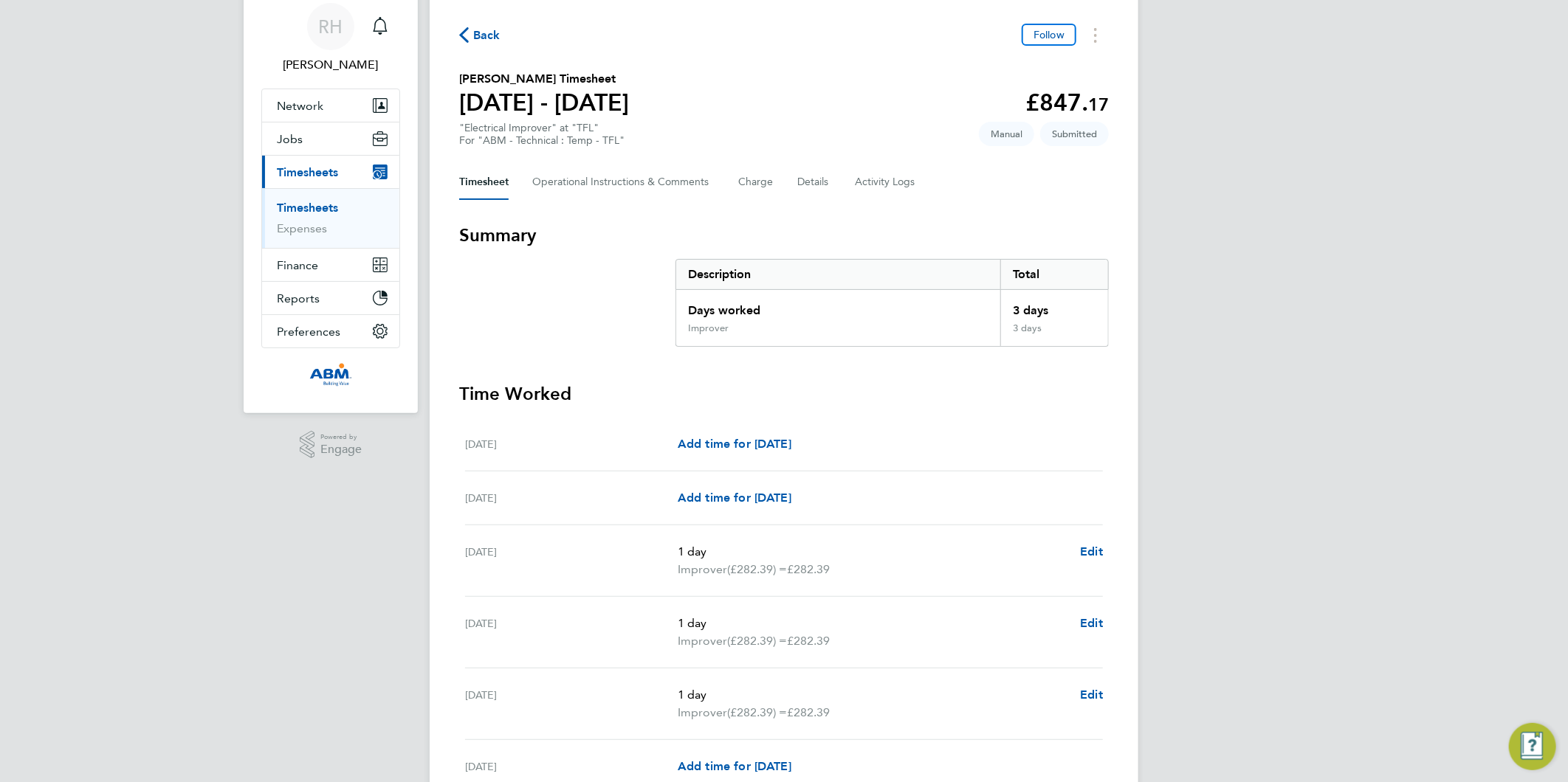
scroll to position [82, 0]
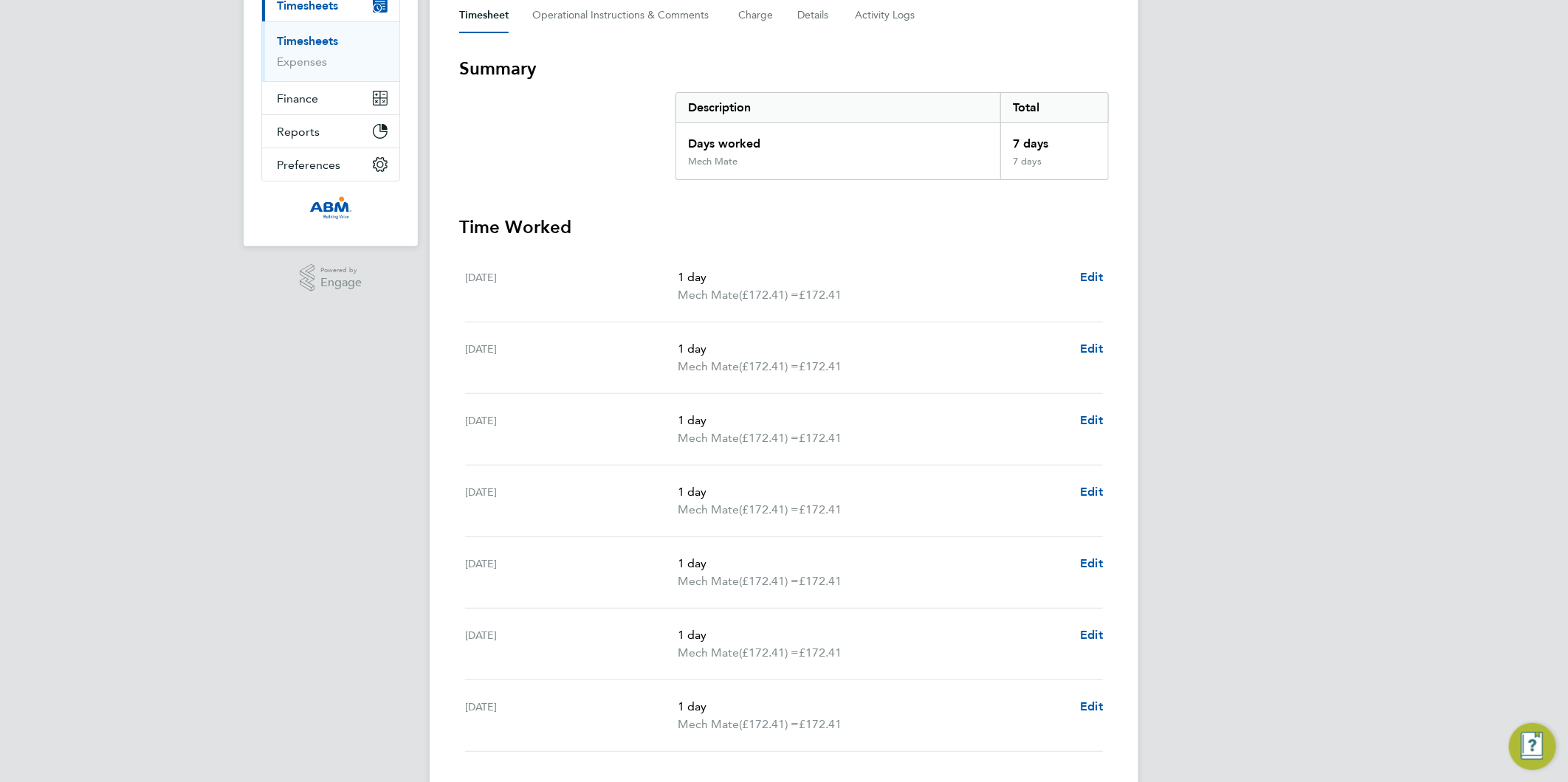
scroll to position [246, 0]
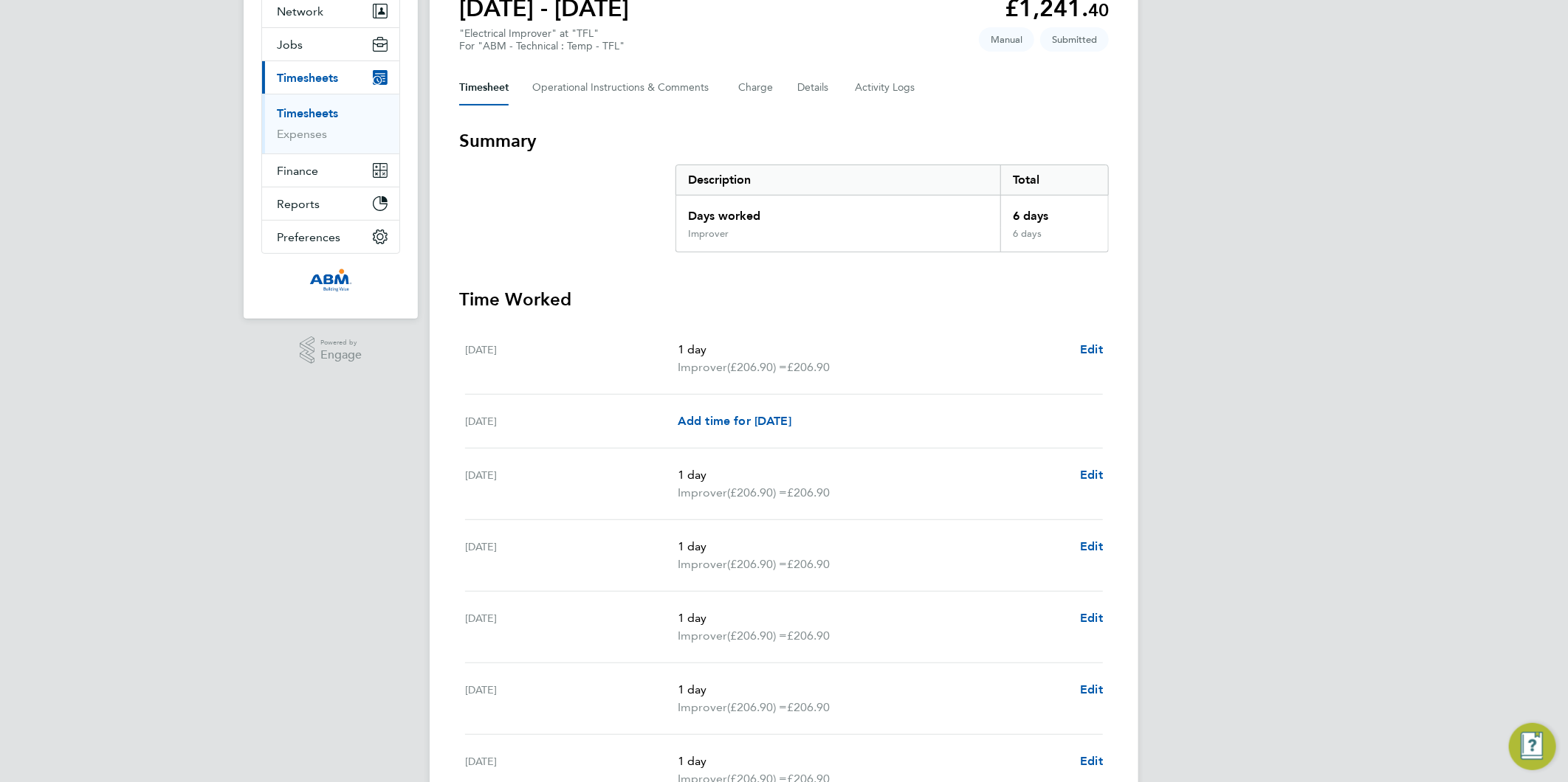
scroll to position [246, 0]
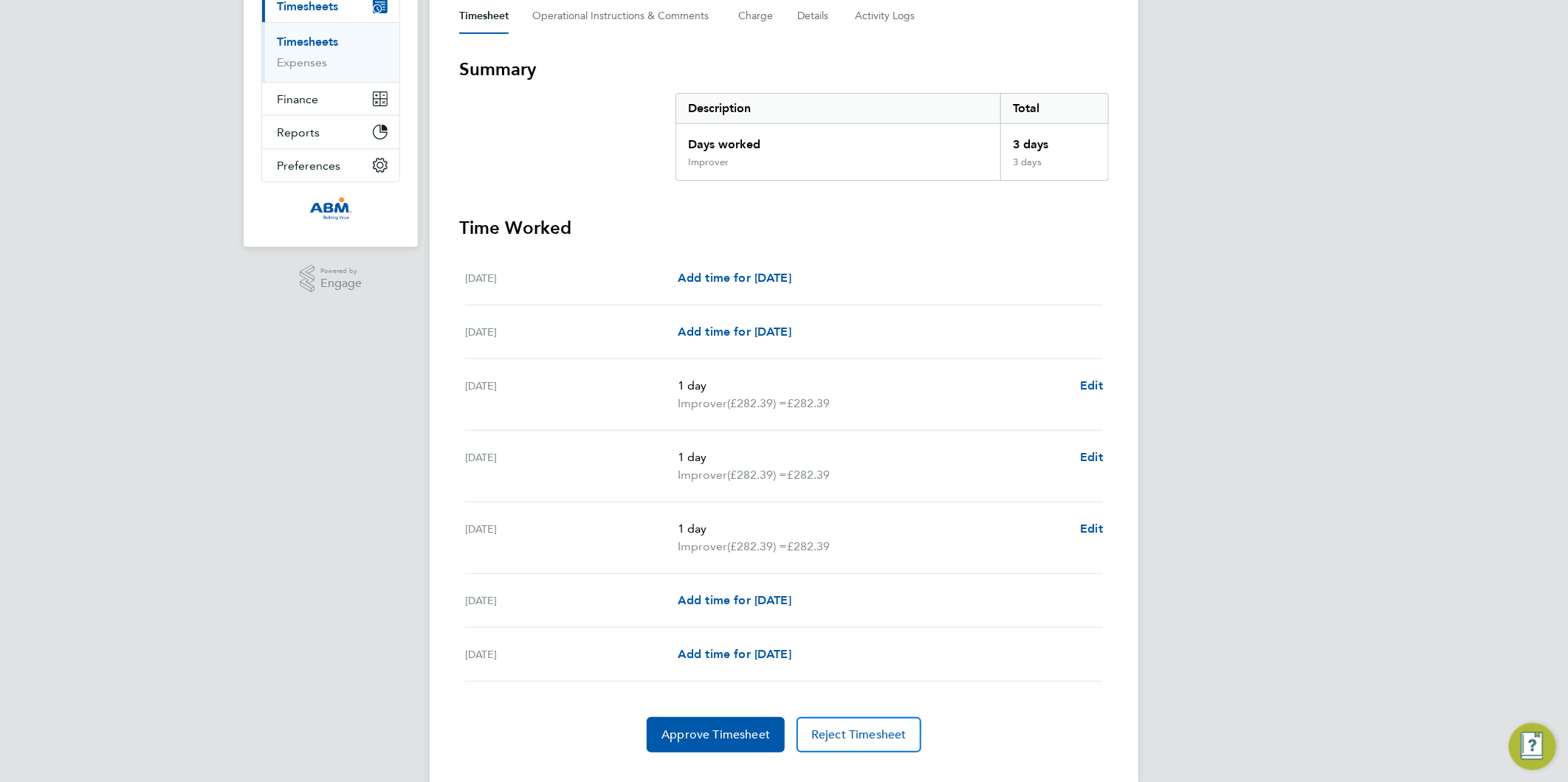
scroll to position [246, 0]
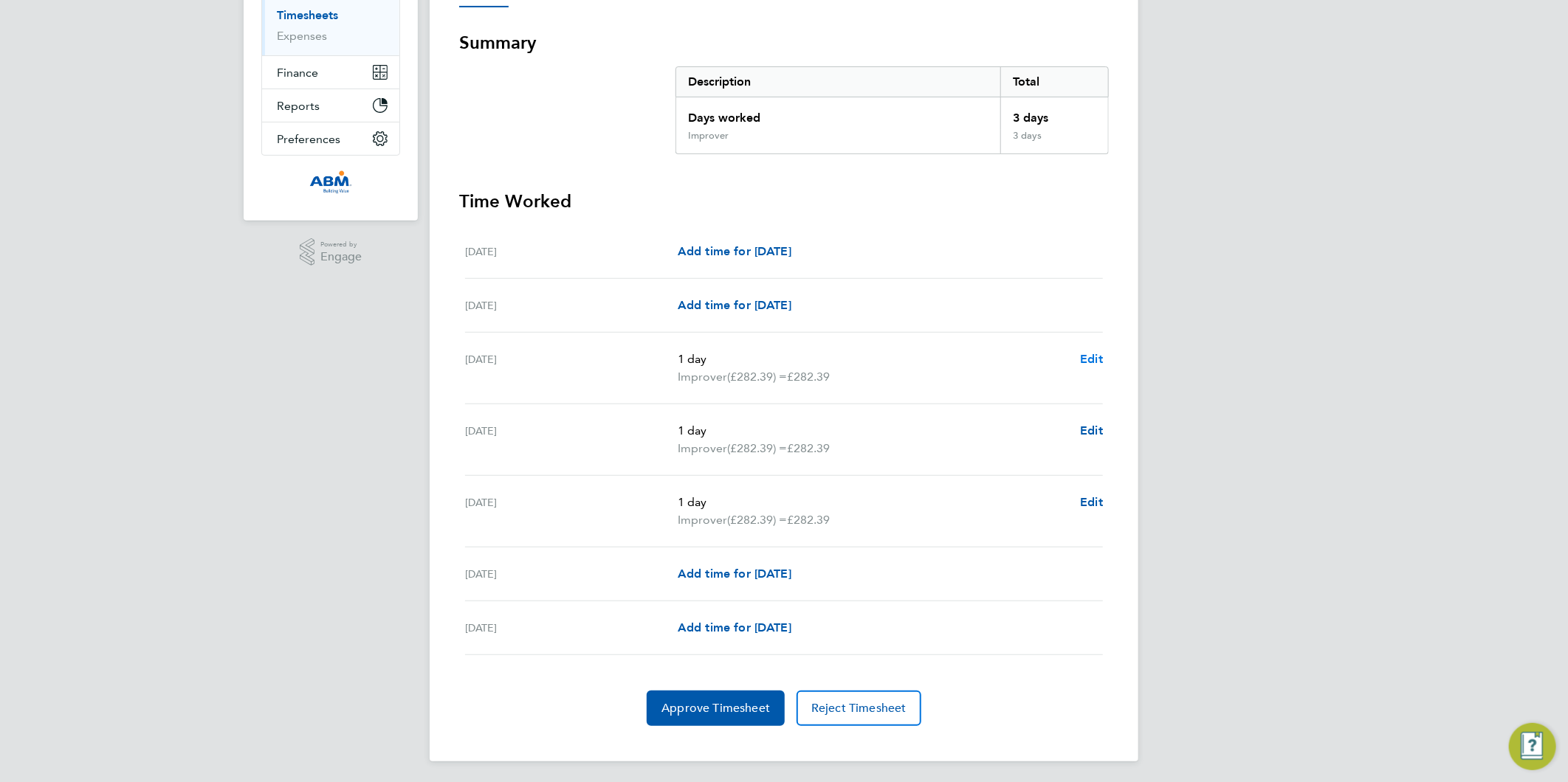
click at [1084, 358] on span "Edit" at bounding box center [1091, 358] width 23 height 14
select select "1"
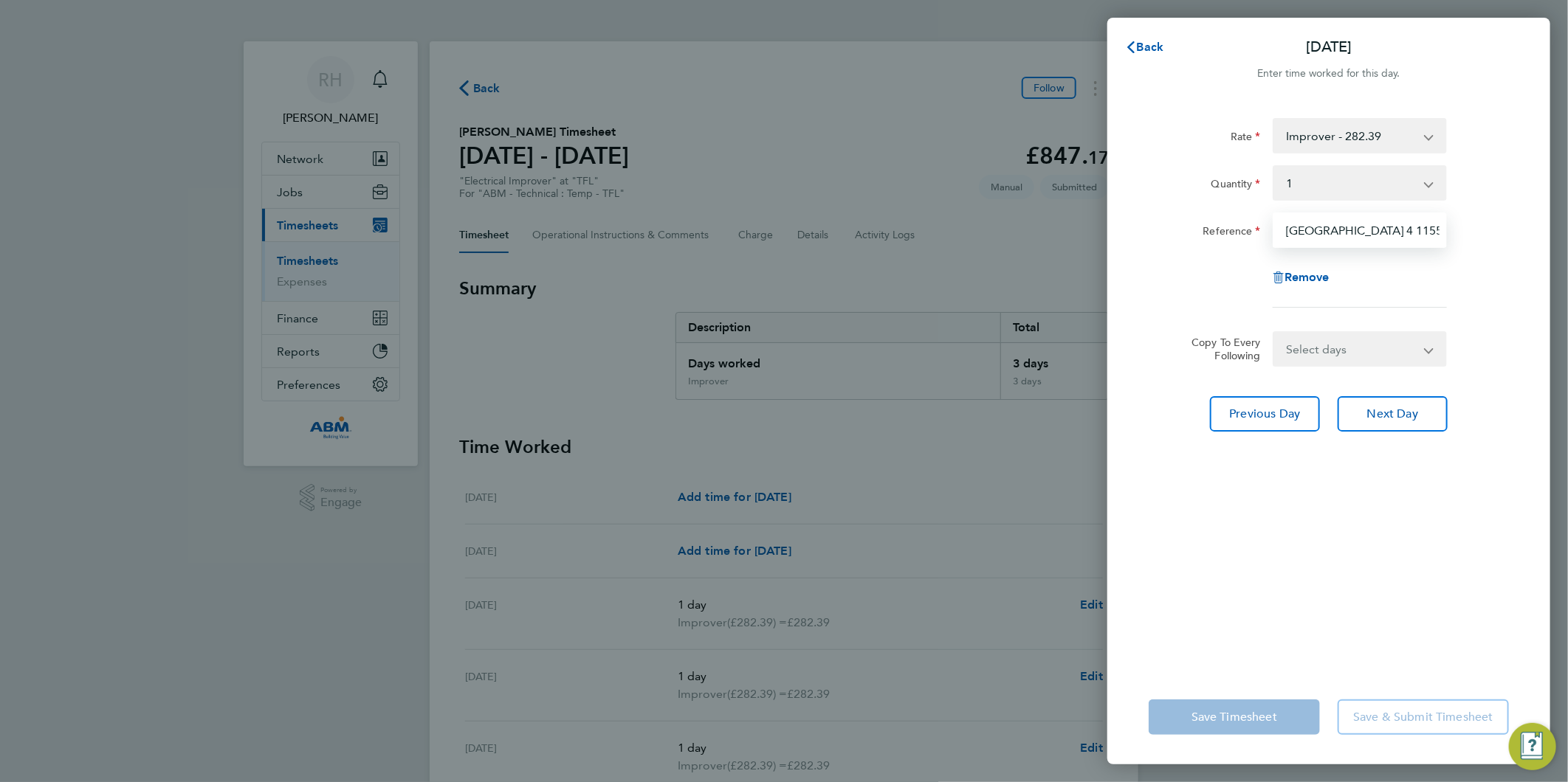
scroll to position [0, 3]
drag, startPoint x: 1301, startPoint y: 232, endPoint x: 1507, endPoint y: 234, distance: 206.0
click at [1507, 234] on div "Reference Heathrow Terminal 4 1155394" at bounding box center [1329, 230] width 372 height 36
click at [1184, 231] on div "Reference" at bounding box center [1205, 227] width 112 height 29
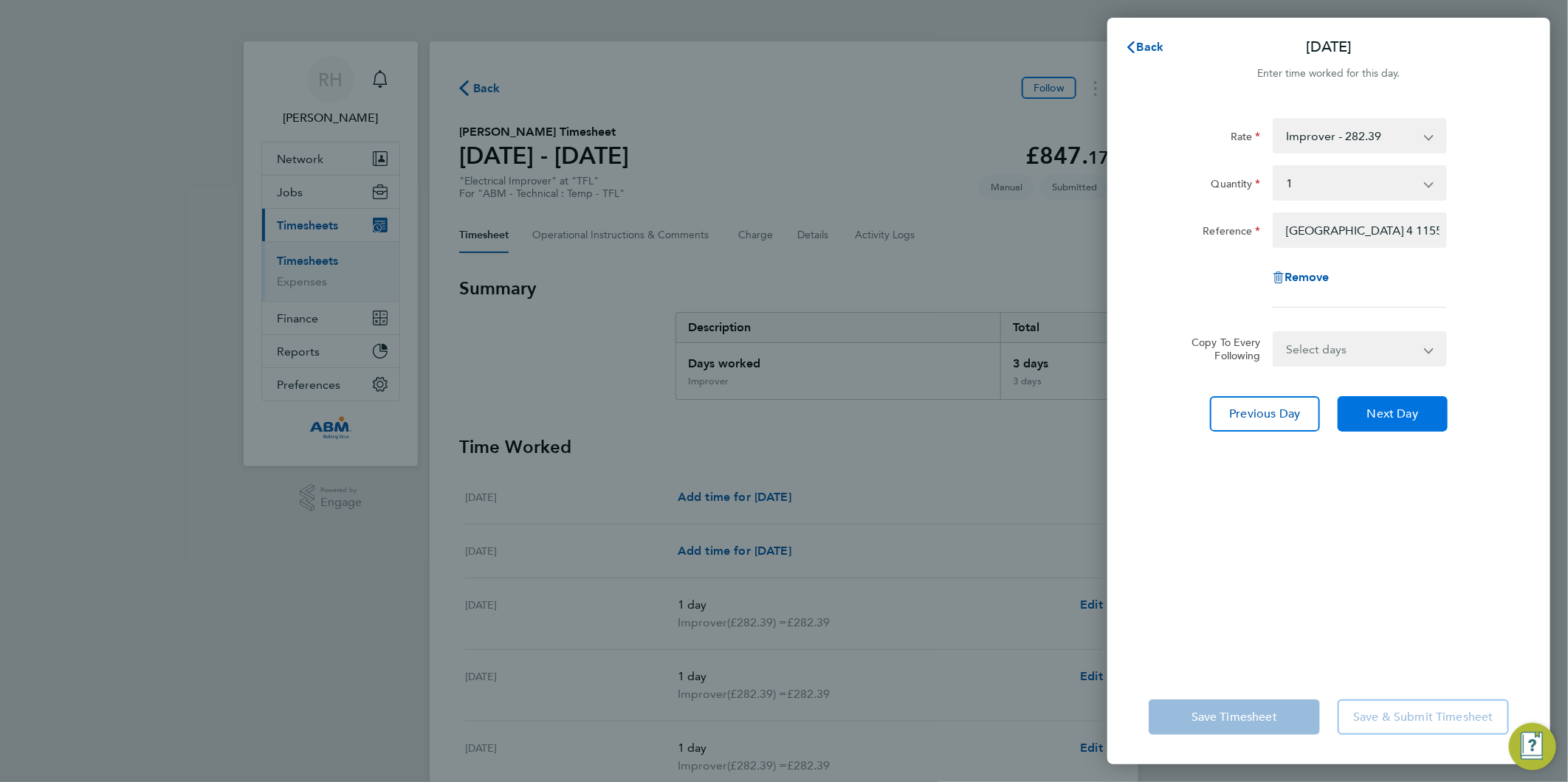
click at [1408, 411] on span "Next Day" at bounding box center [1393, 414] width 51 height 15
select select "1"
drag, startPoint x: 1347, startPoint y: 233, endPoint x: 1533, endPoint y: 237, distance: 186.0
click at [1533, 237] on div "Rate Improver - 282.39 Quantity Select quantity 0.5 1 Reference Harrow & Wealds…" at bounding box center [1329, 386] width 443 height 570
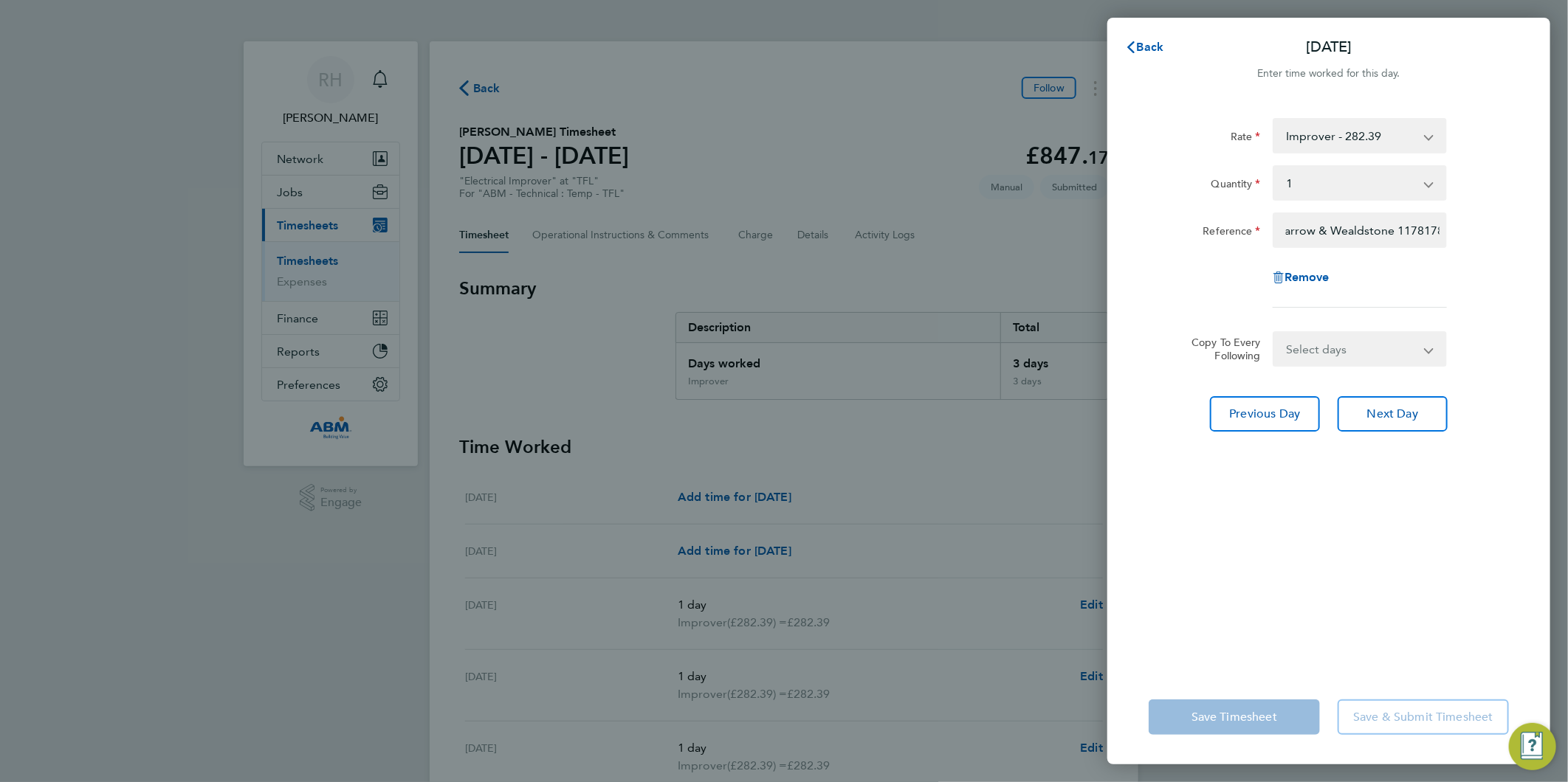
scroll to position [0, 0]
click at [1385, 413] on span "Next Day" at bounding box center [1393, 414] width 51 height 15
select select "1"
click at [1385, 413] on span "Next Day" at bounding box center [1393, 414] width 51 height 15
click at [1282, 411] on span "Previous Day" at bounding box center [1264, 414] width 71 height 15
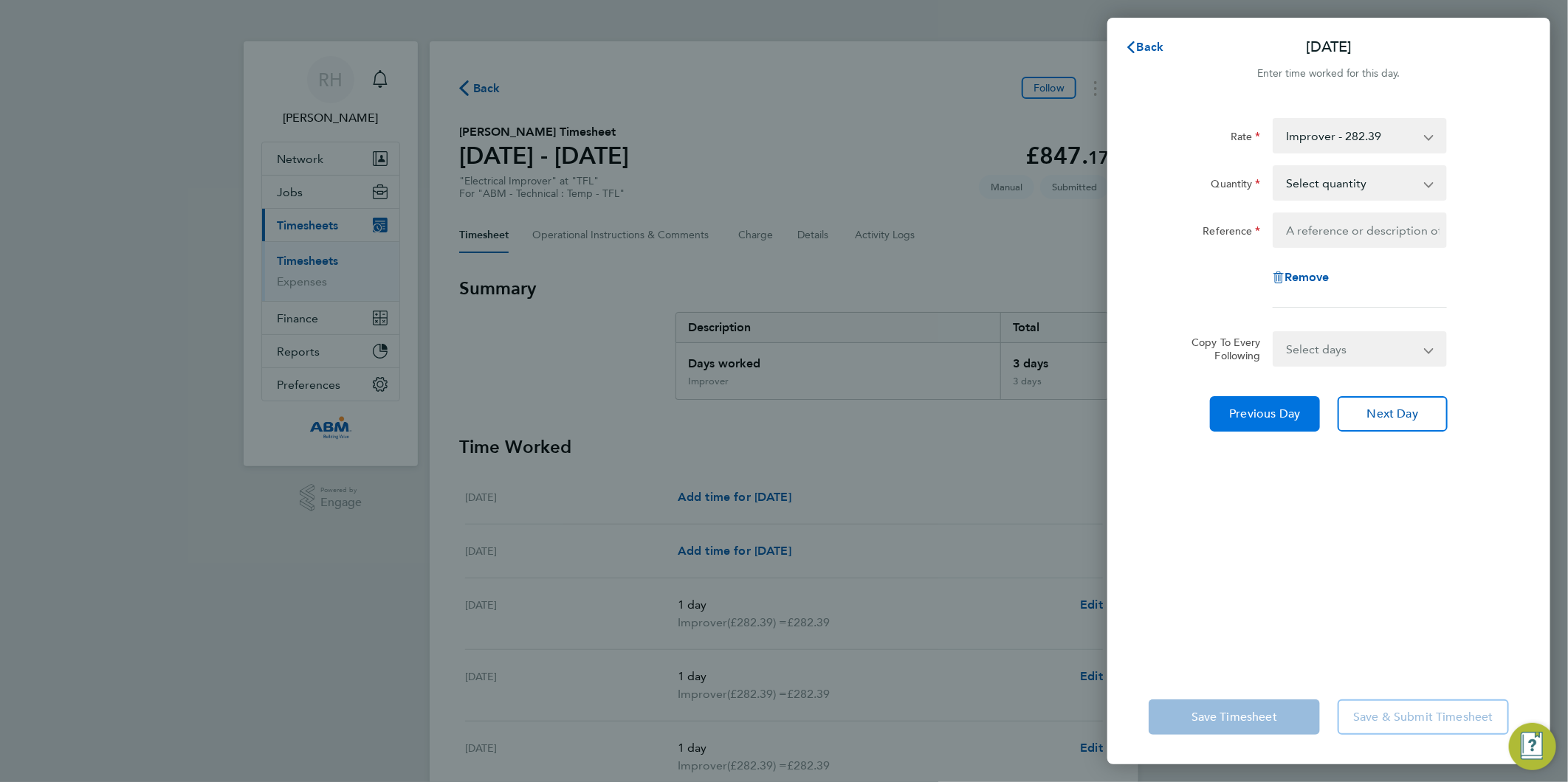
select select "1"
click at [1388, 411] on span "Next Day" at bounding box center [1393, 414] width 51 height 15
click at [1138, 48] on span "Back" at bounding box center [1151, 46] width 28 height 14
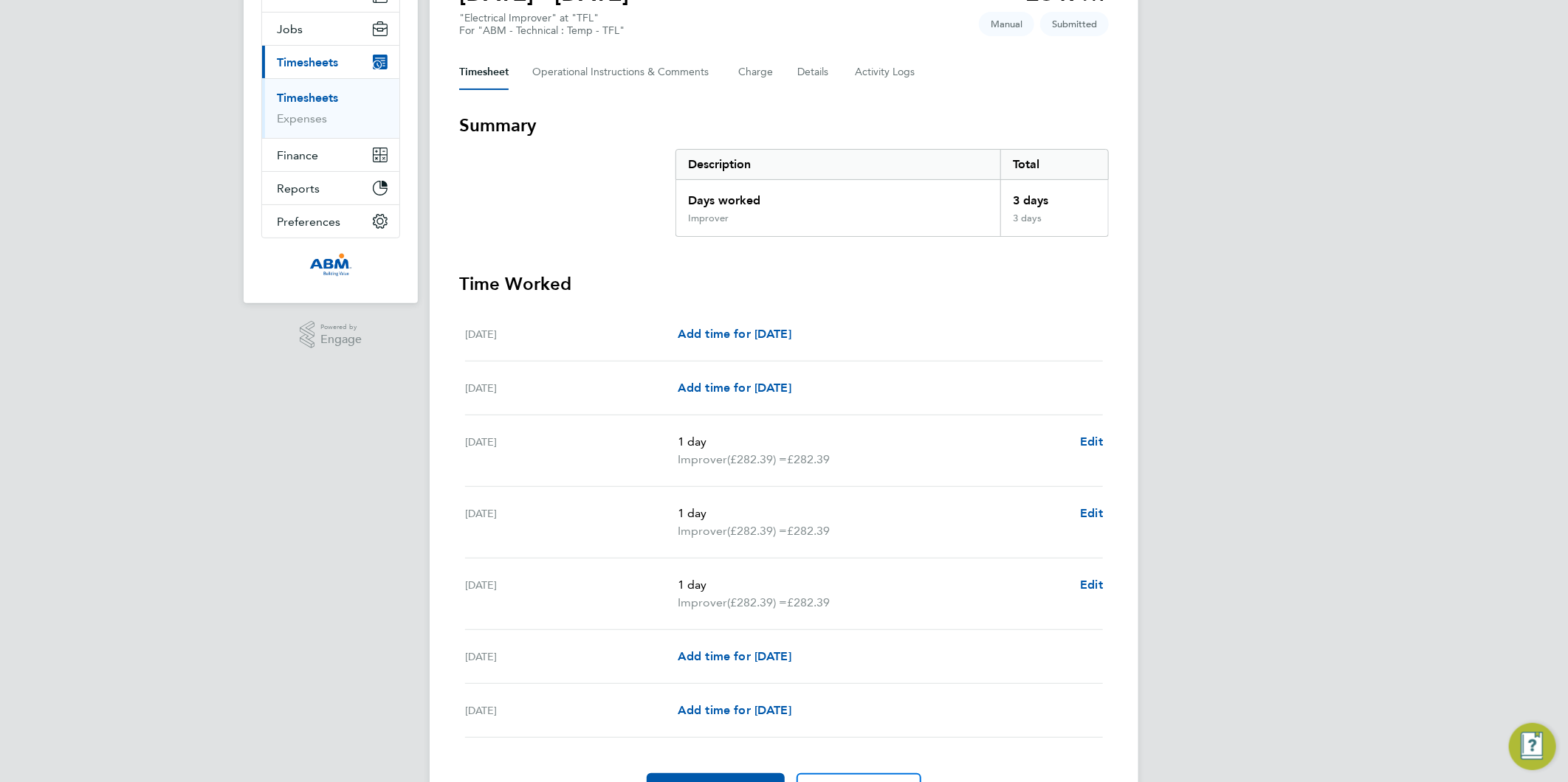
scroll to position [164, 0]
click at [1089, 579] on span "Edit" at bounding box center [1091, 584] width 23 height 14
select select "1"
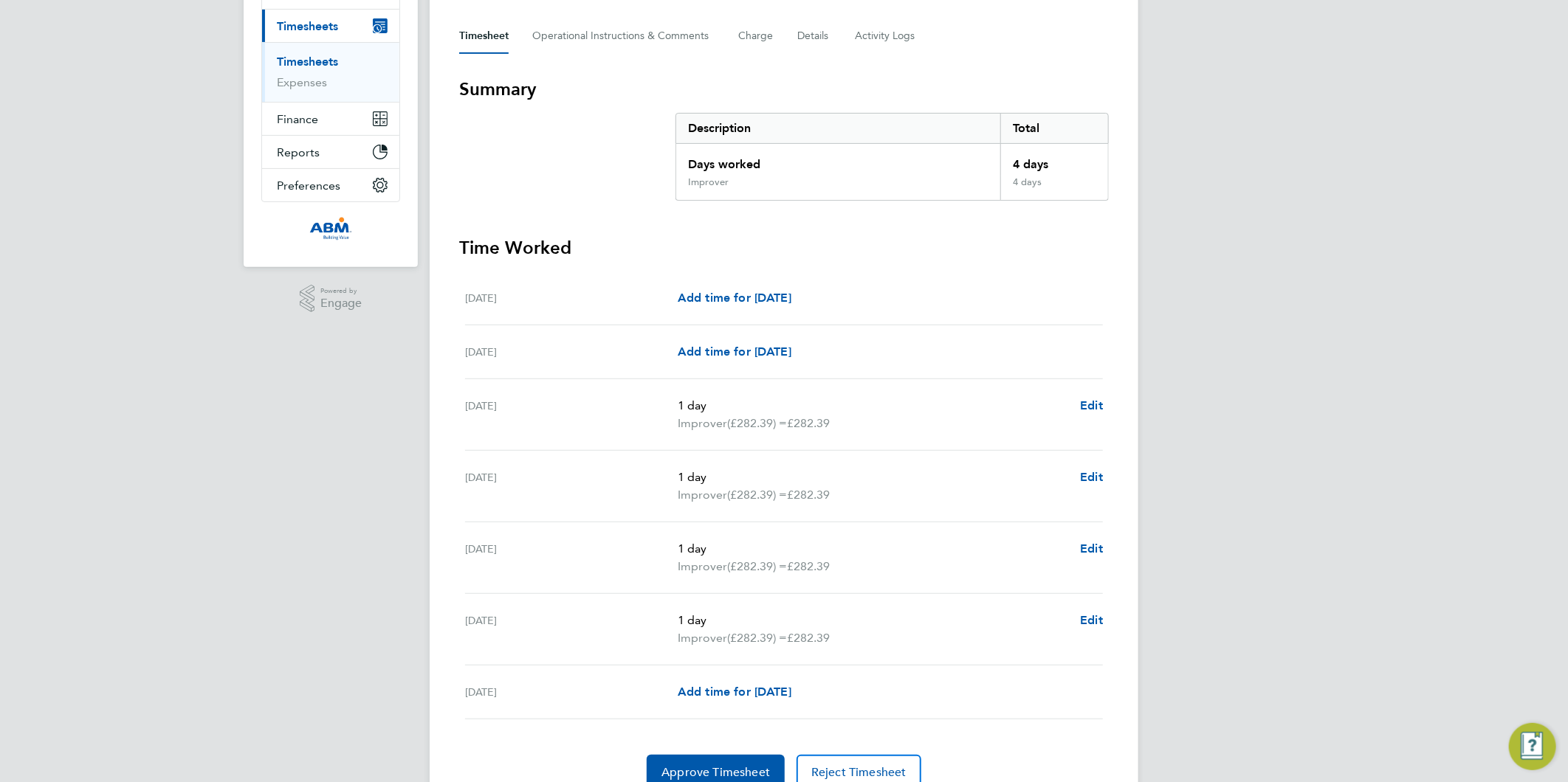
scroll to position [246, 0]
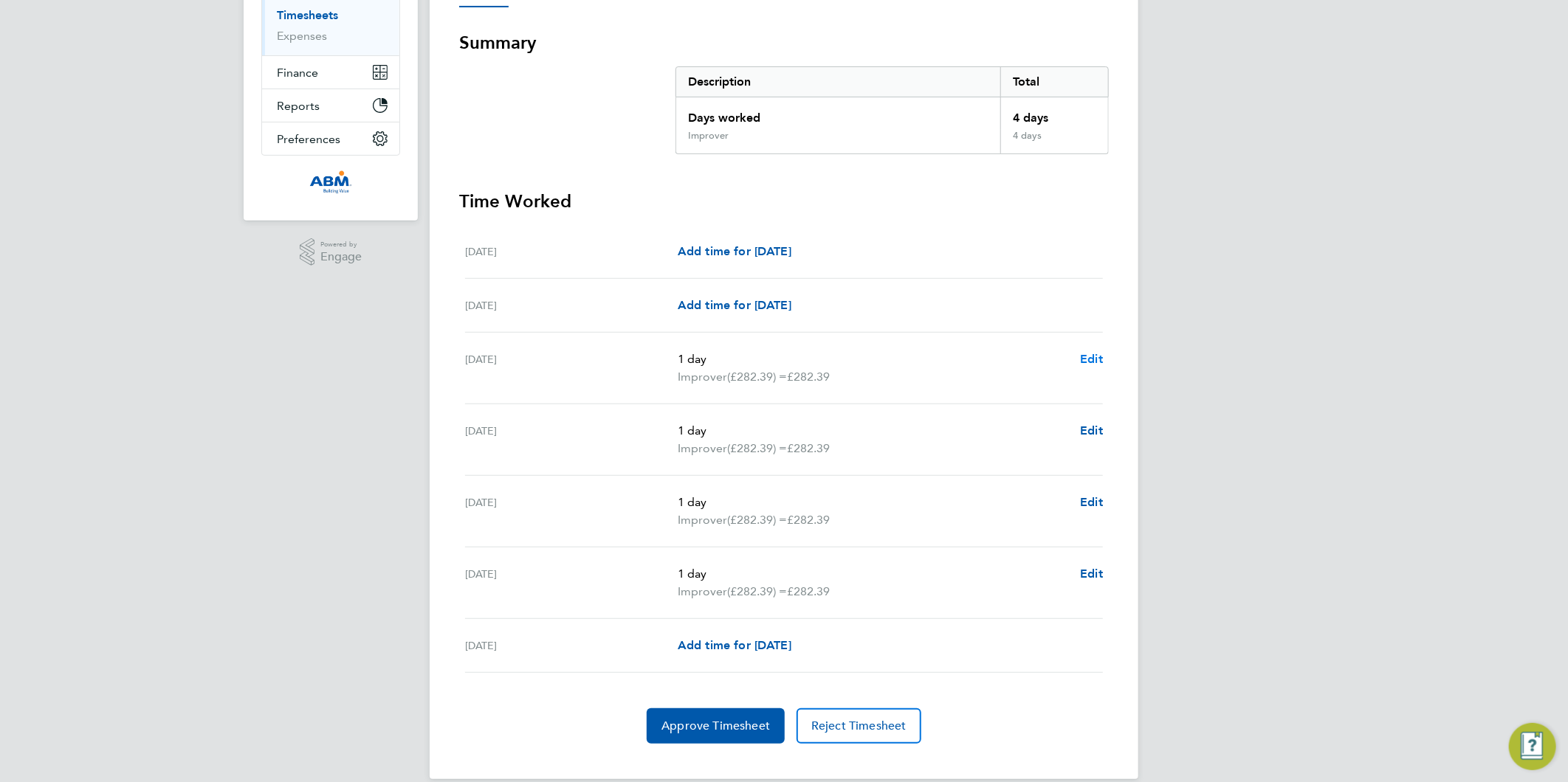
click at [1088, 352] on span "Edit" at bounding box center [1091, 358] width 23 height 14
select select "1"
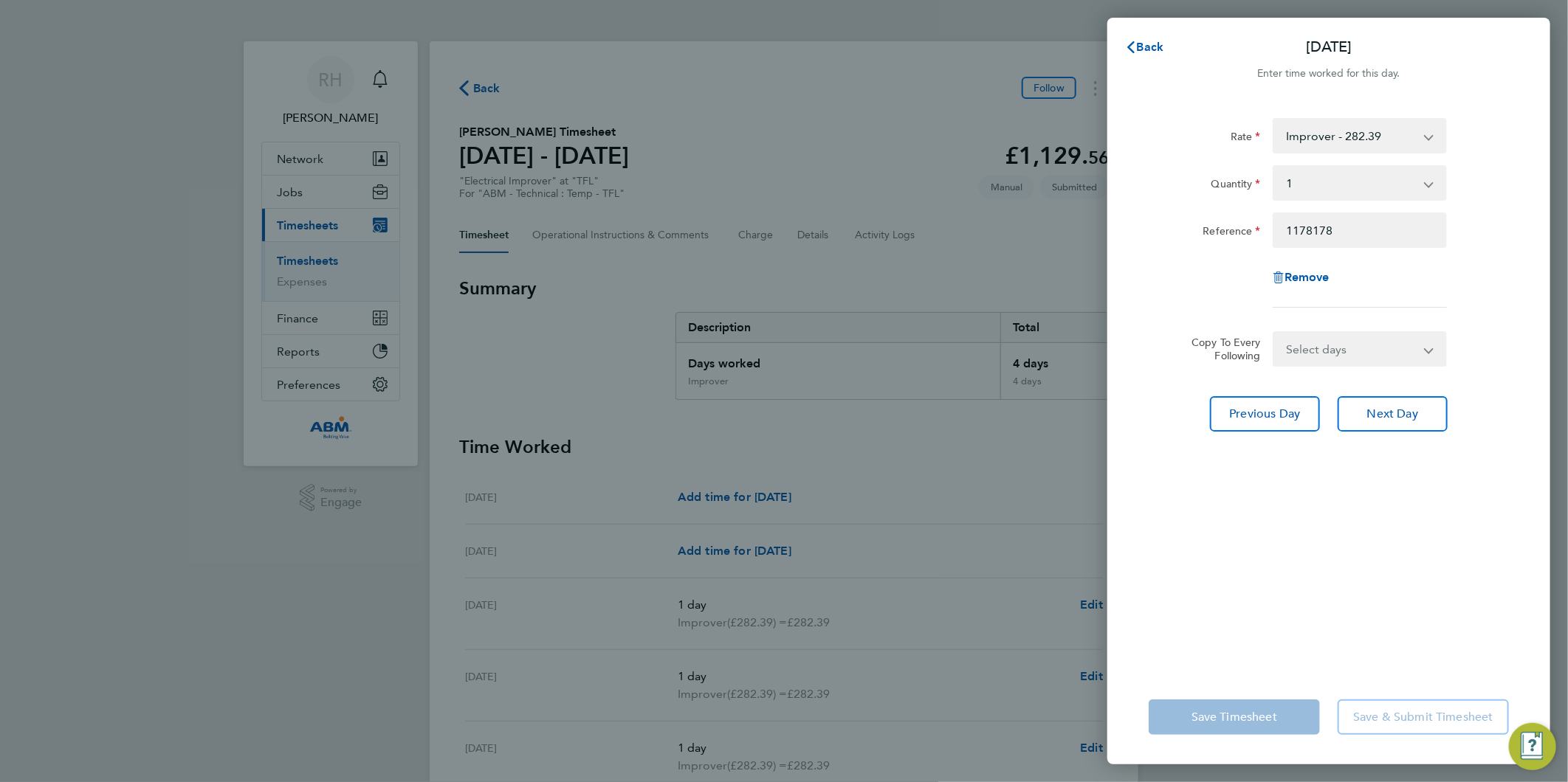
click at [1485, 512] on div "Rate Improver - 282.39 Quantity Select quantity 0.5 1 Reference 1178178 Remove …" at bounding box center [1329, 386] width 443 height 570
click at [1404, 417] on span "Next Day" at bounding box center [1393, 414] width 51 height 15
select select "1"
click at [1393, 418] on span "Next Day" at bounding box center [1393, 414] width 51 height 15
select select "1"
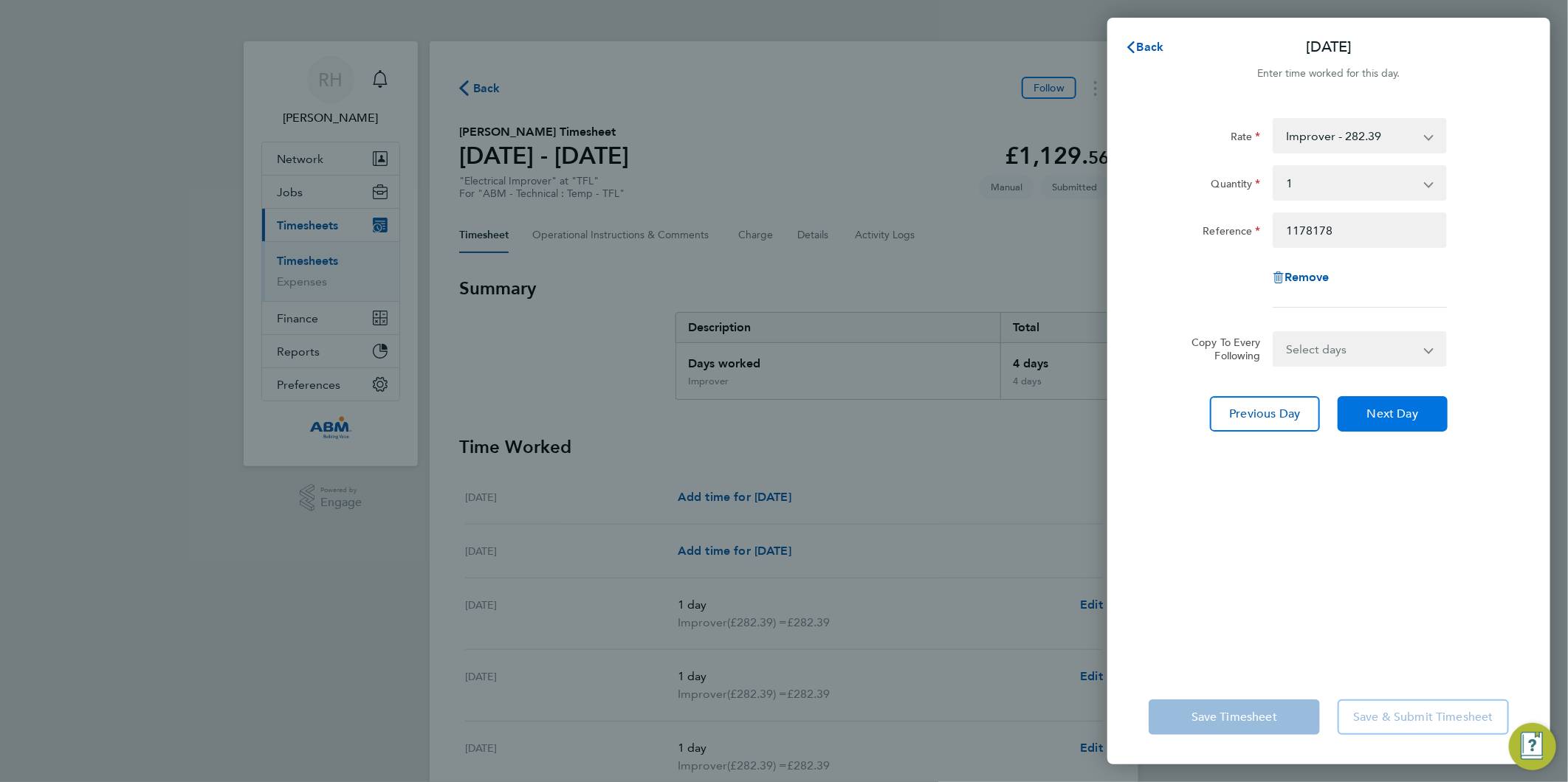
click at [1399, 423] on button "Next Day" at bounding box center [1393, 413] width 110 height 36
select select "1"
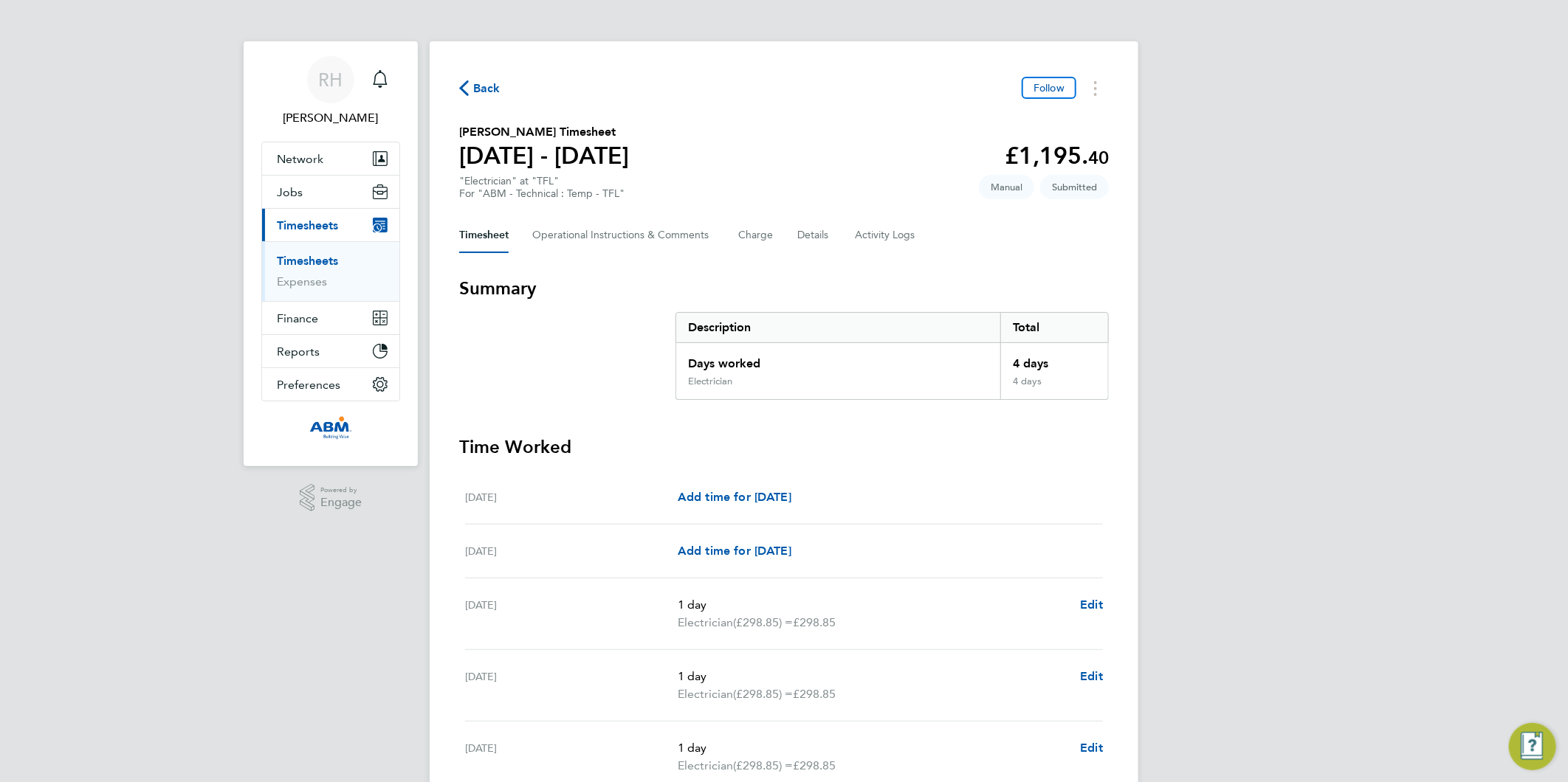
scroll to position [164, 0]
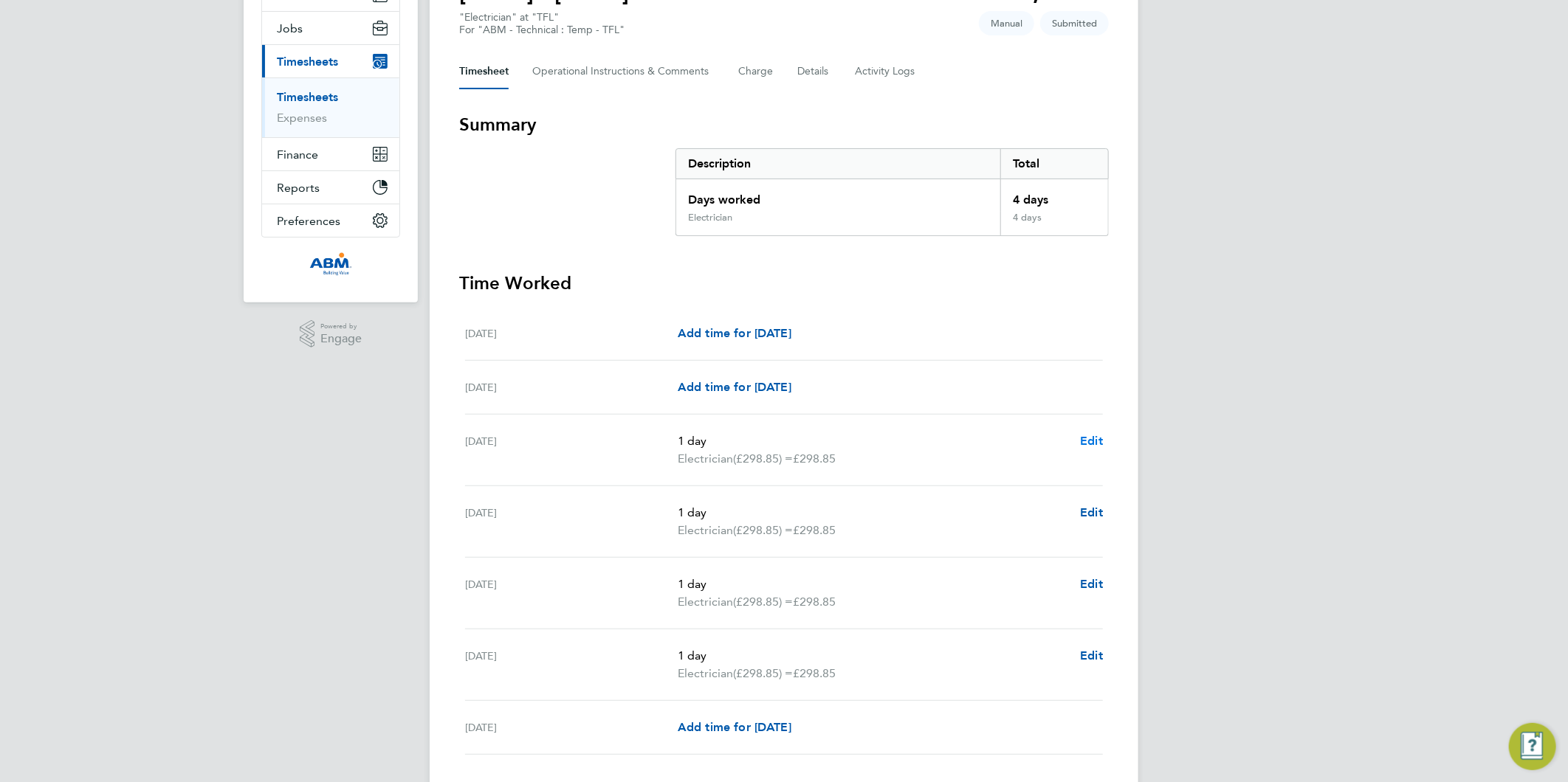
click at [1088, 437] on span "Edit" at bounding box center [1091, 440] width 23 height 14
select select "1"
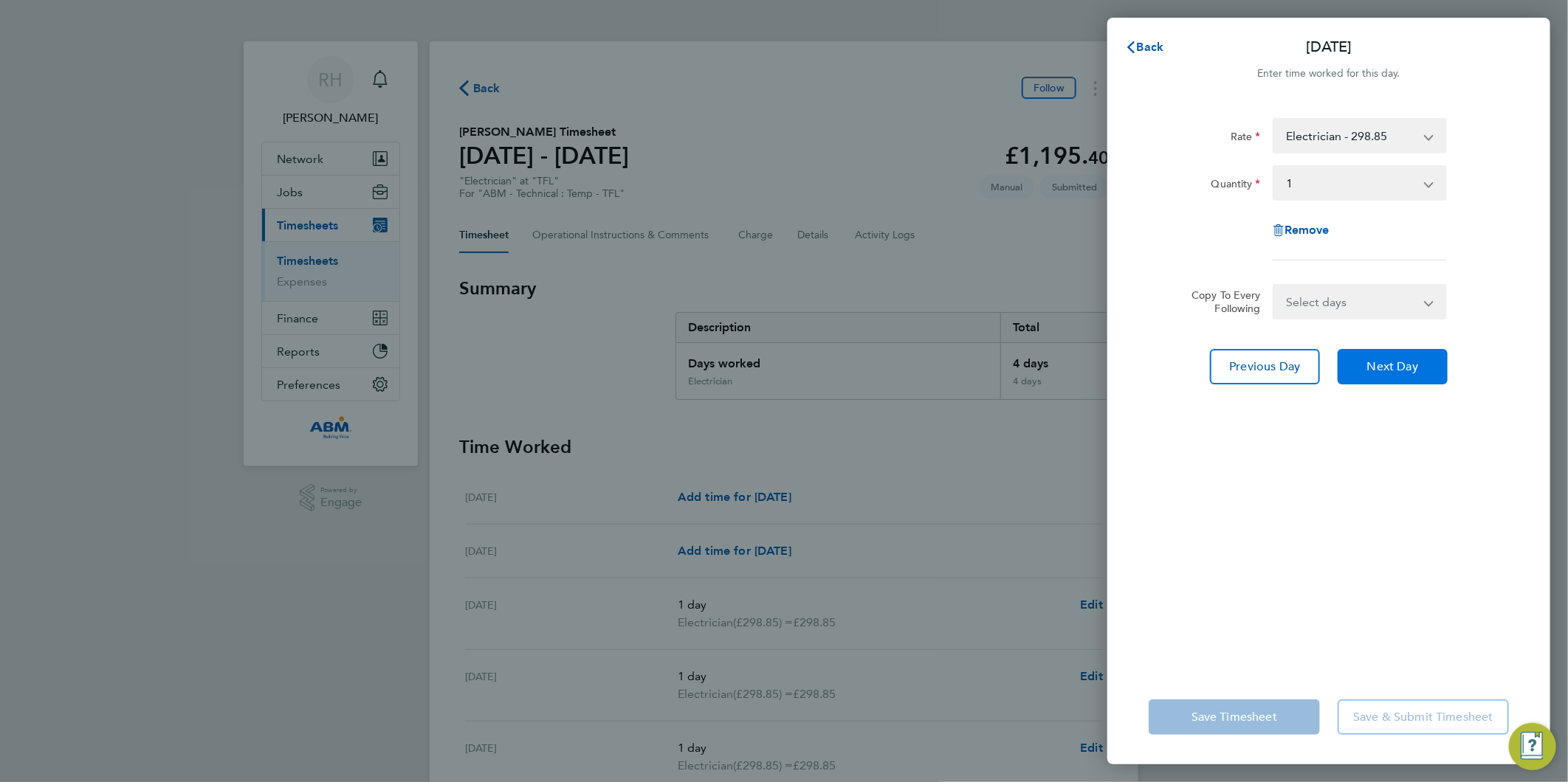
click at [1406, 372] on span "Next Day" at bounding box center [1393, 367] width 51 height 15
select select "1"
drag, startPoint x: 1241, startPoint y: 466, endPoint x: 1362, endPoint y: 410, distance: 133.3
click at [1248, 463] on div "Rate Electrician - 298.85 Quantity Select quantity 0.5 1 Remove Copy To Every F…" at bounding box center [1329, 386] width 443 height 570
click at [1370, 362] on span "Next Day" at bounding box center [1393, 367] width 51 height 15
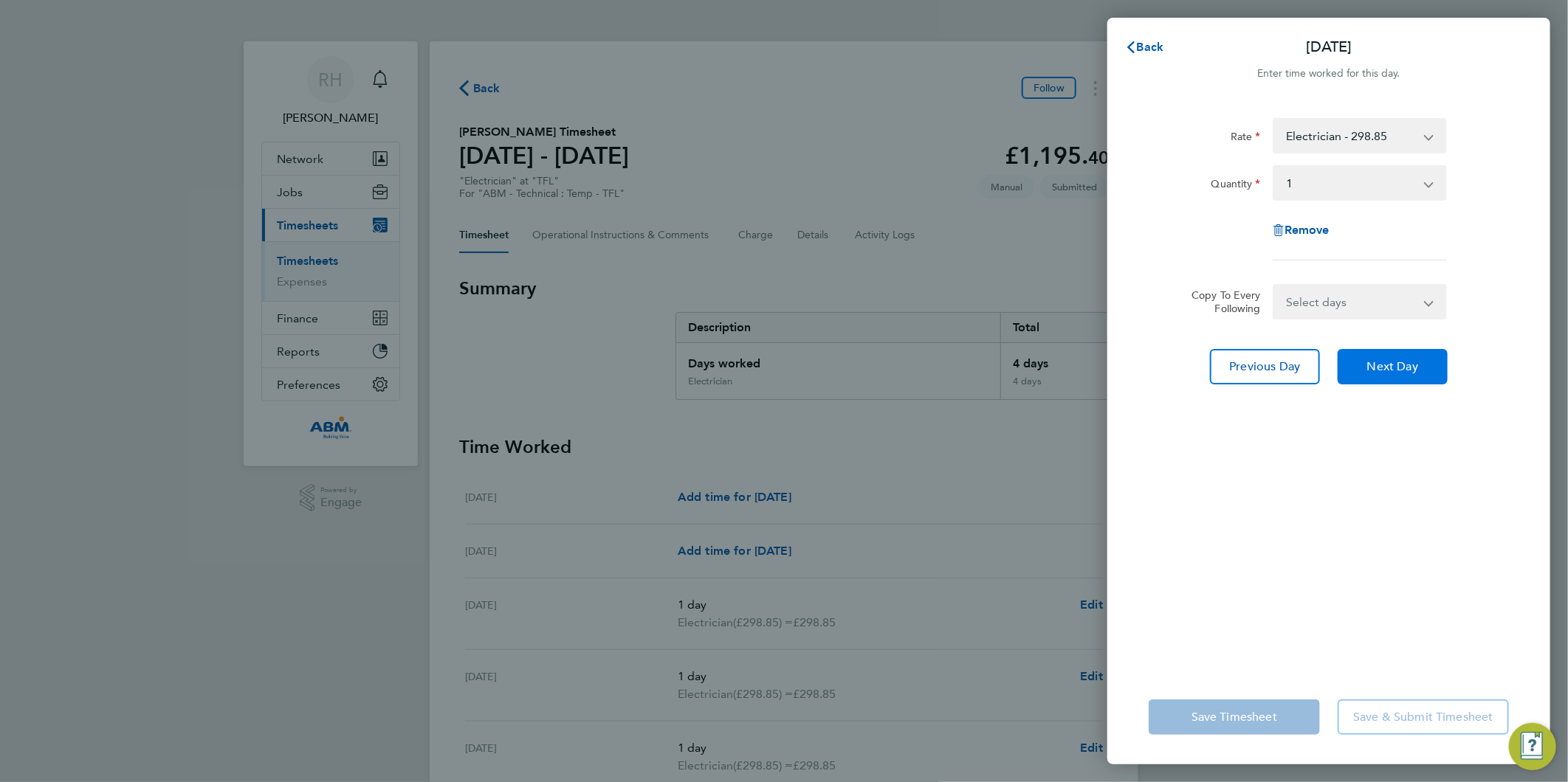
select select "1"
click at [1363, 365] on button "Next Day" at bounding box center [1393, 367] width 110 height 36
select select "1"
